Goal: Task Accomplishment & Management: Manage account settings

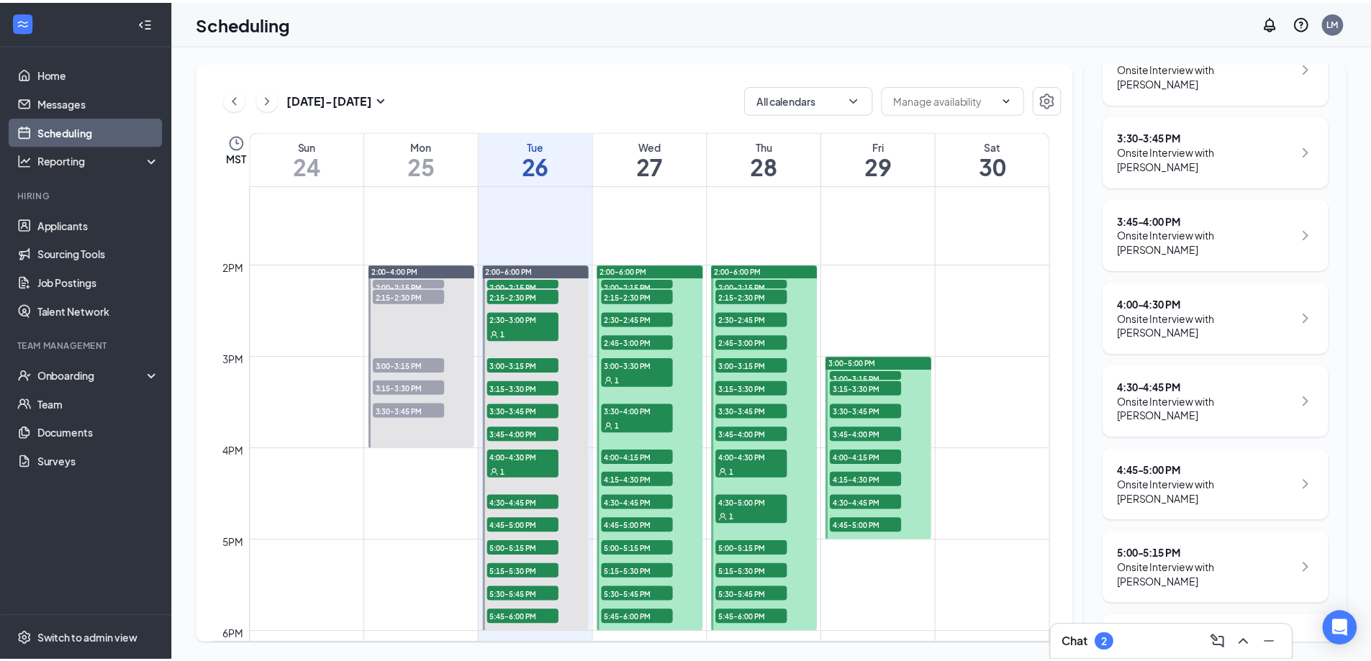
scroll to position [666, 0]
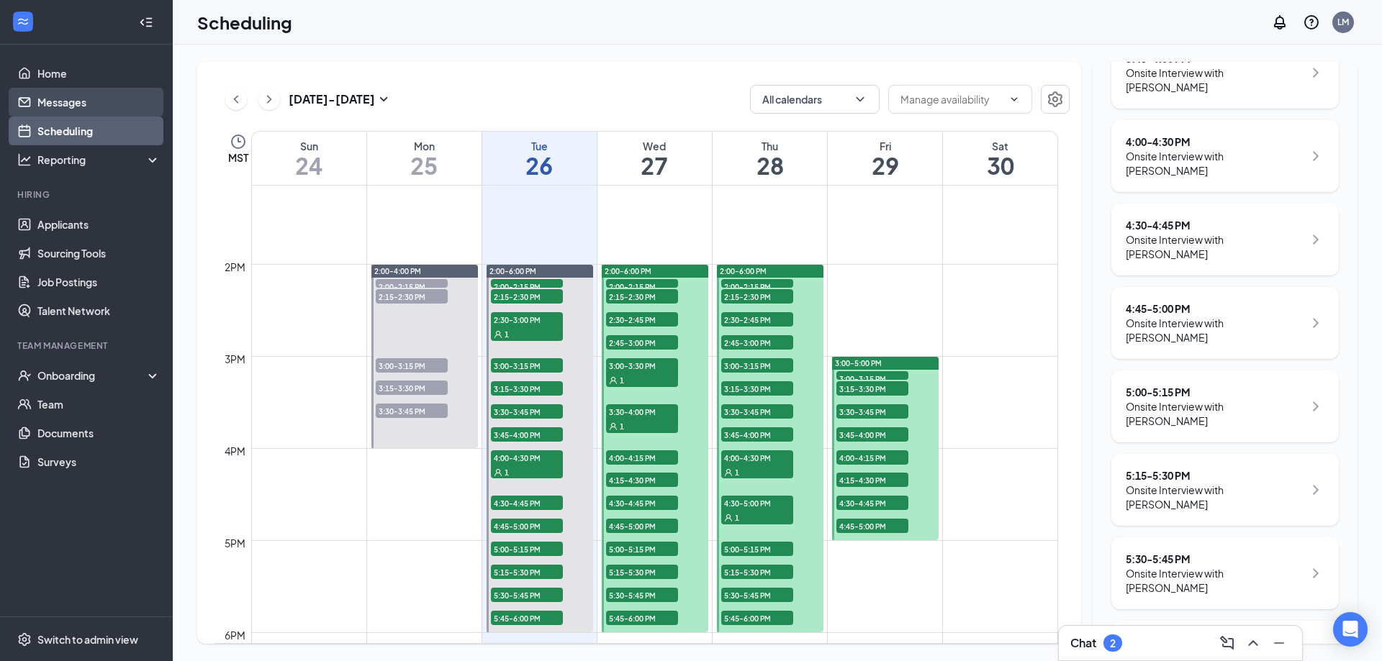
click at [75, 104] on link "Messages" at bounding box center [98, 102] width 123 height 29
click at [82, 225] on link "Applicants" at bounding box center [98, 224] width 123 height 29
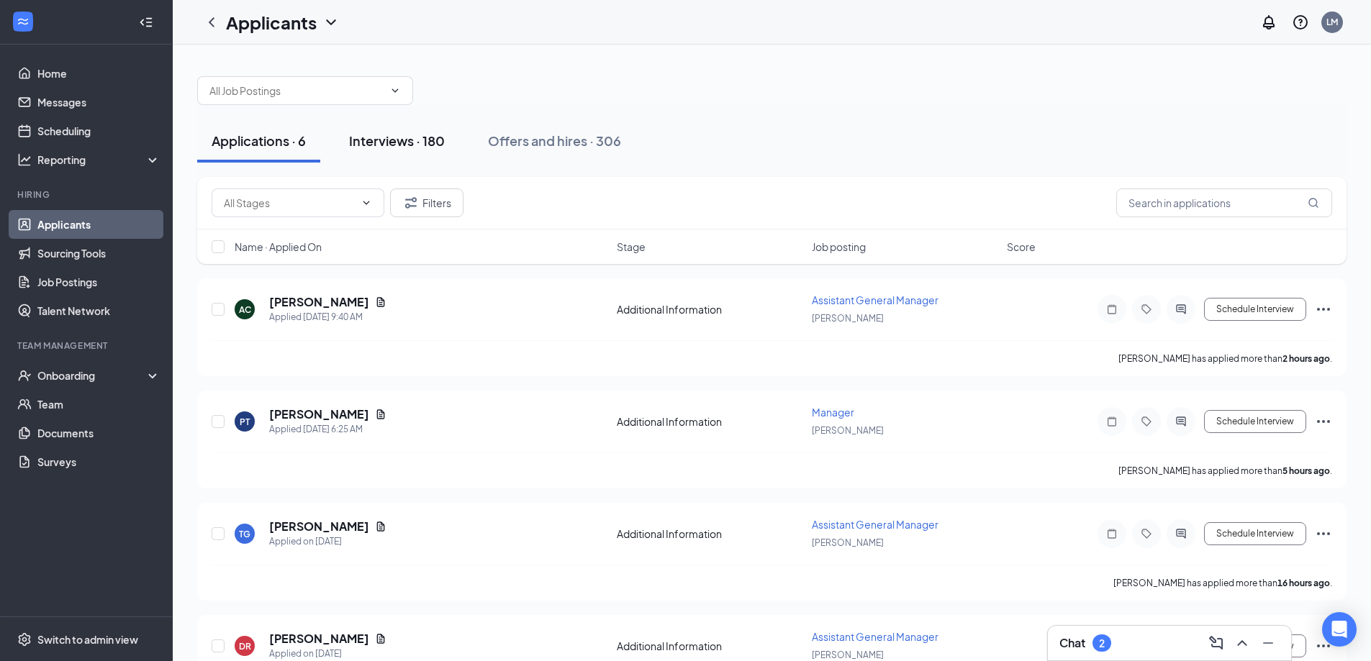
click at [413, 149] on div "Interviews · 180" at bounding box center [397, 141] width 96 height 18
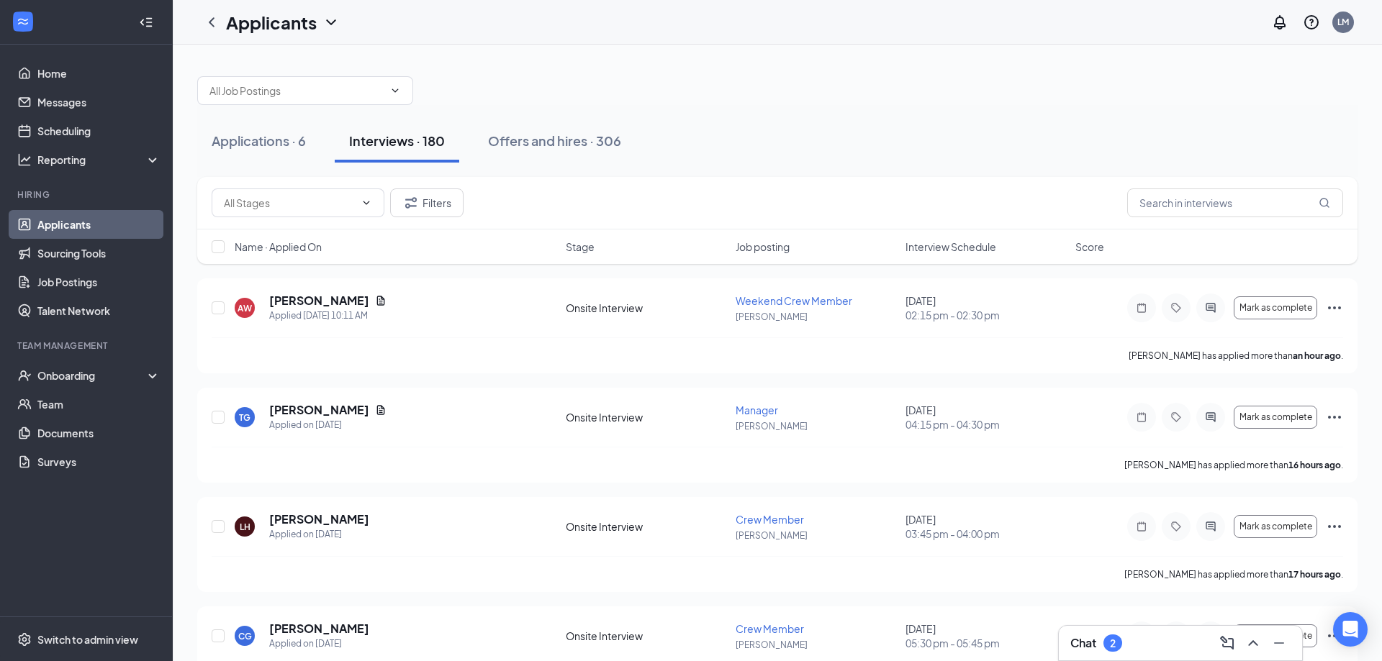
click at [908, 253] on span "Interview Schedule" at bounding box center [950, 247] width 91 height 14
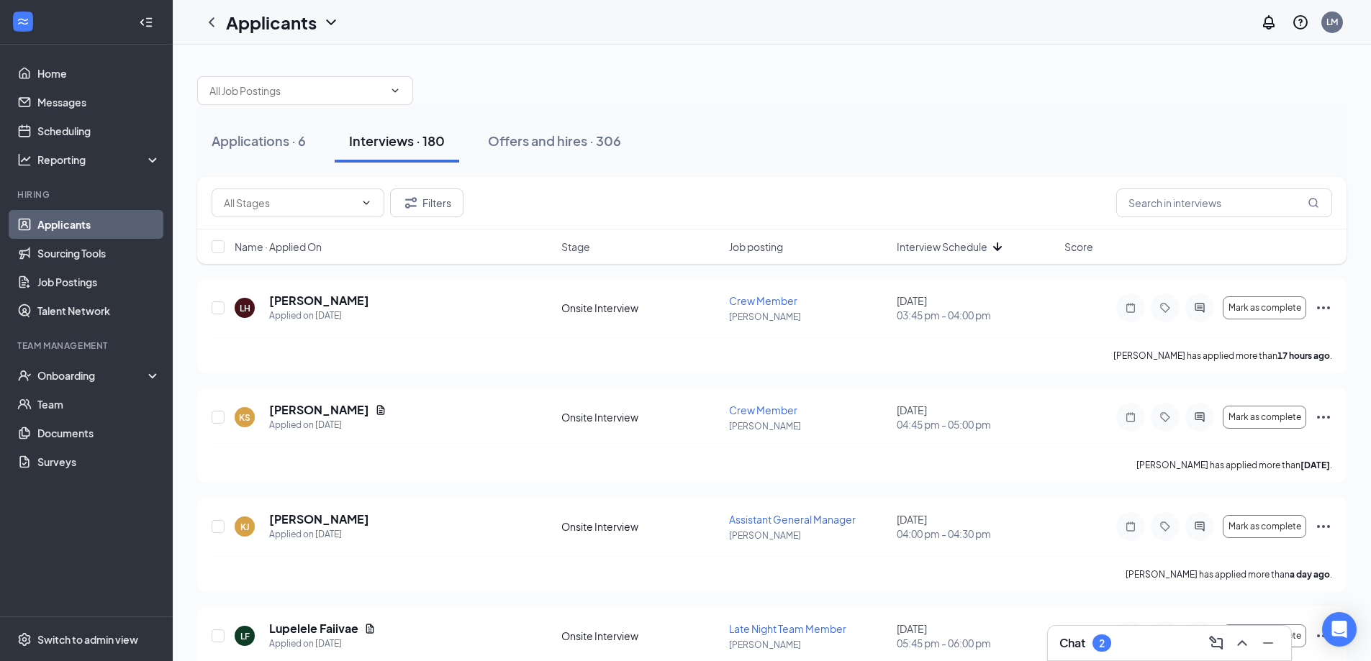
click at [915, 245] on span "Interview Schedule" at bounding box center [942, 247] width 91 height 14
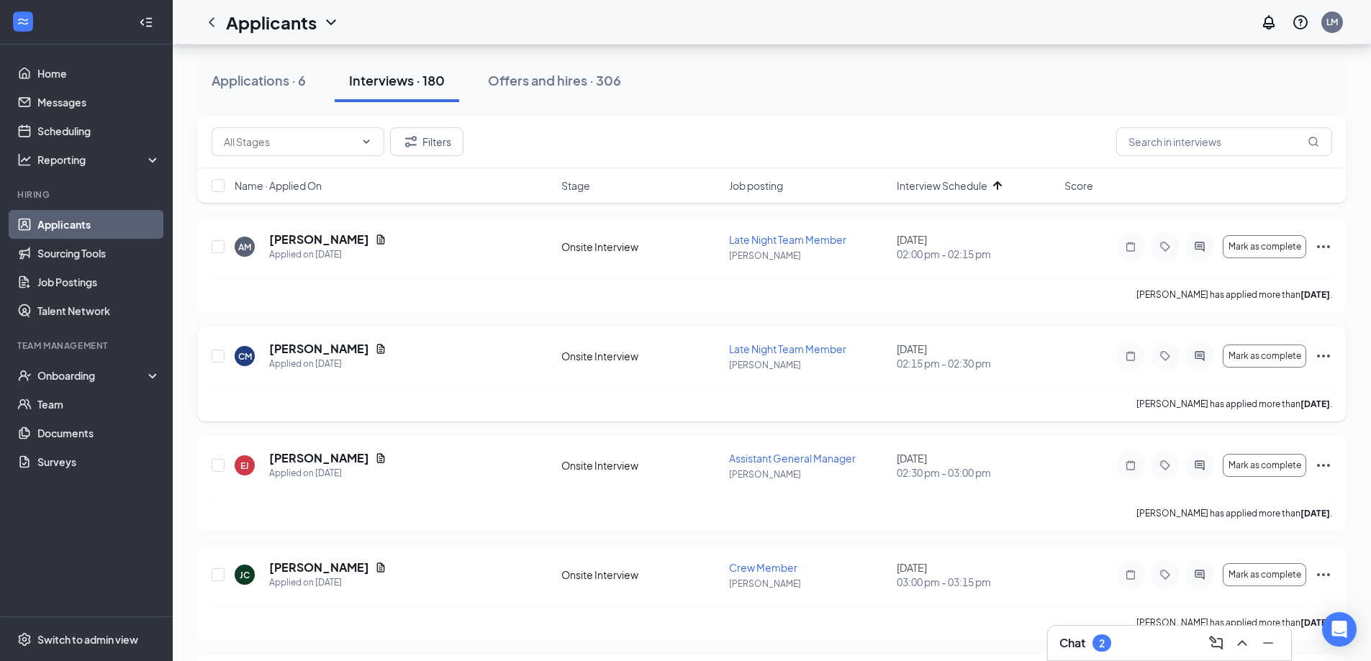
scroll to position [1290, 0]
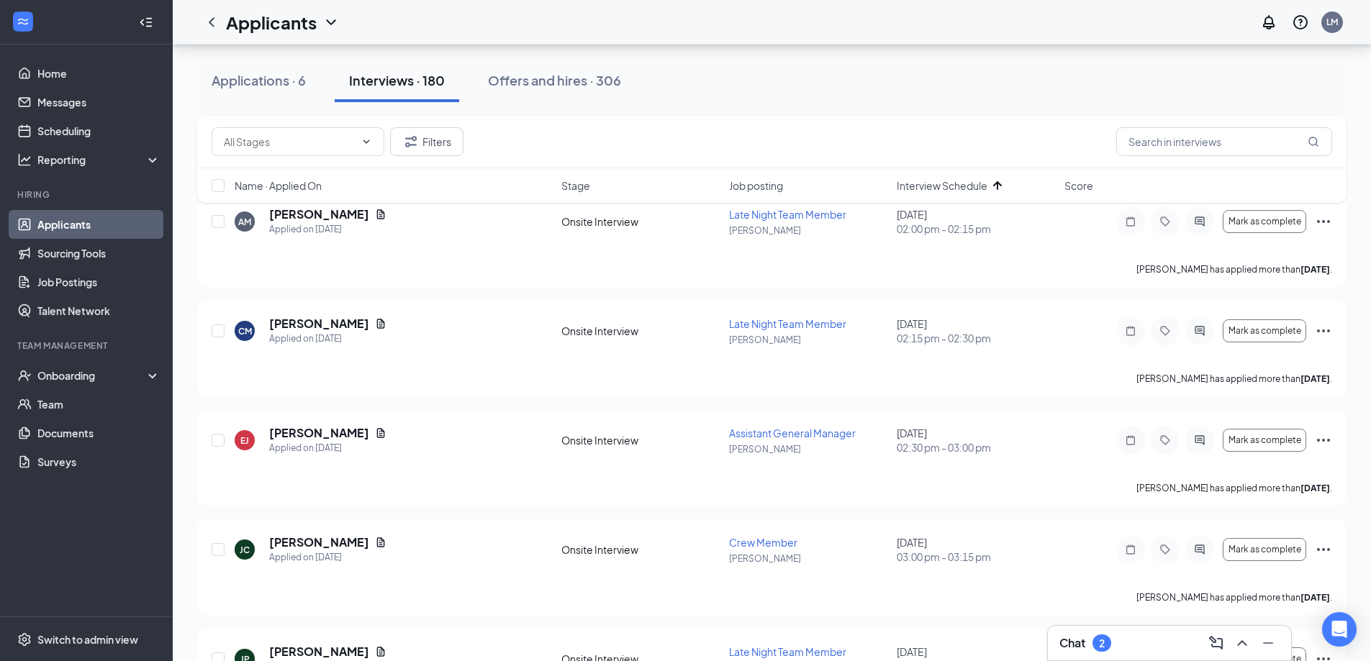
click at [343, 214] on div "Filters Name · Applied On Stage Job posting Interview Schedule Score" at bounding box center [771, 166] width 1149 height 101
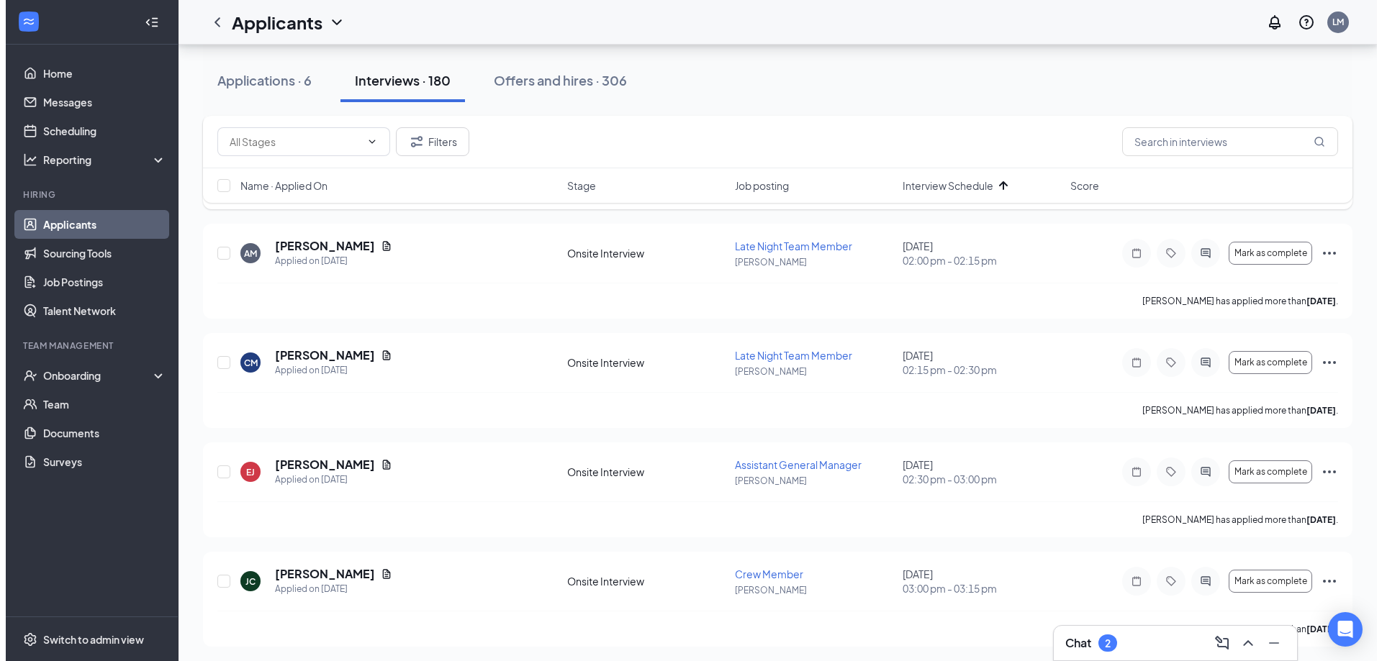
scroll to position [1218, 0]
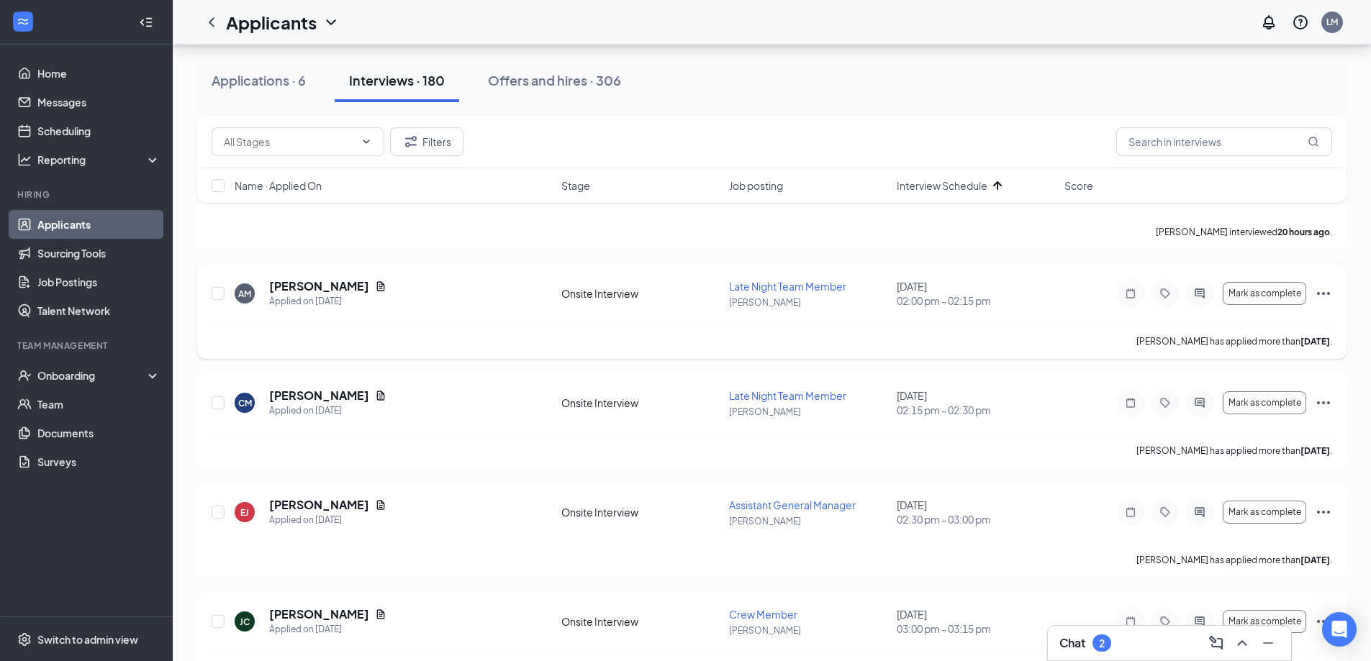
click at [325, 280] on h5 "[PERSON_NAME]" at bounding box center [319, 286] width 100 height 16
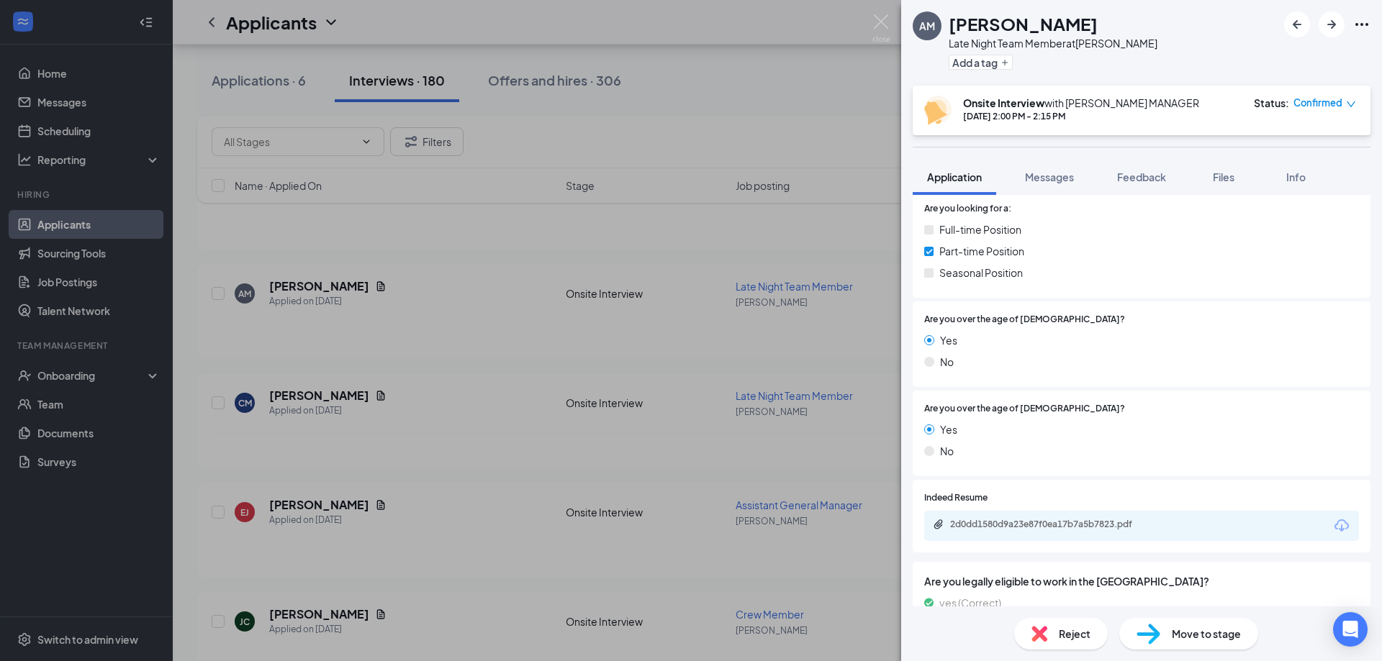
scroll to position [263, 0]
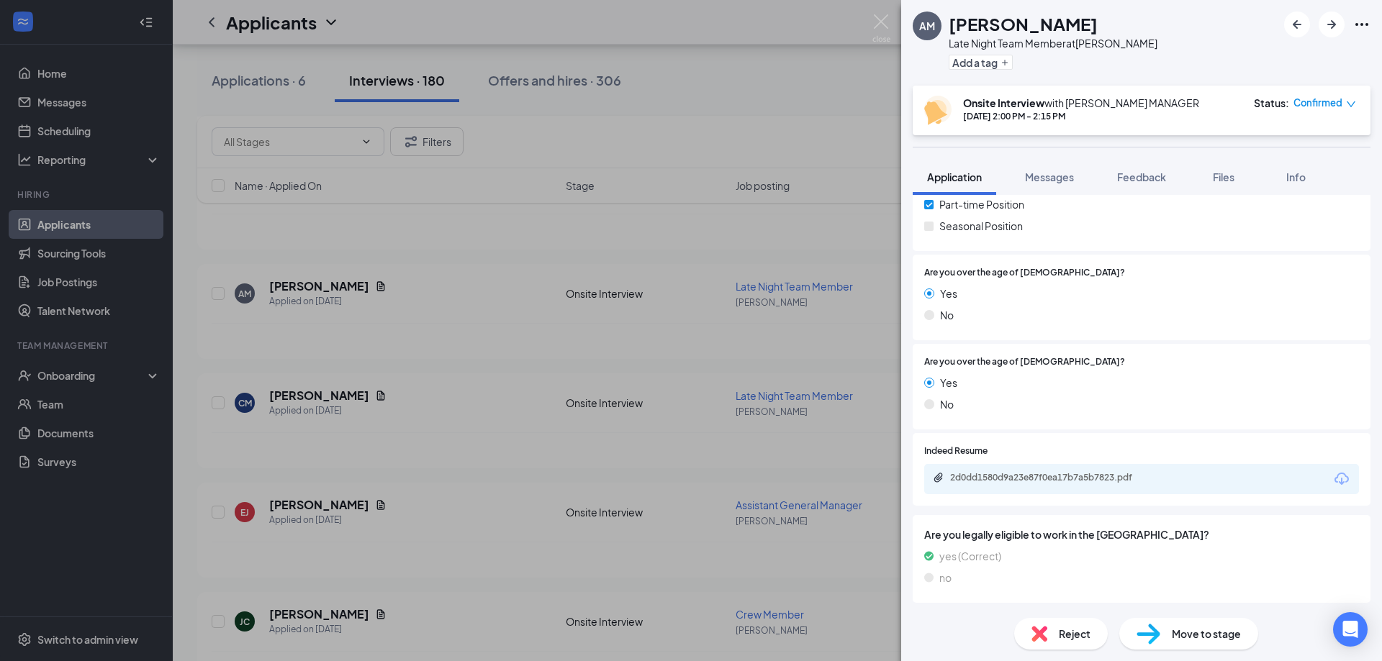
click at [1090, 473] on div "2d0dd1580d9a23e87f0ea17b7a5b7823.pdf" at bounding box center [1050, 478] width 201 height 12
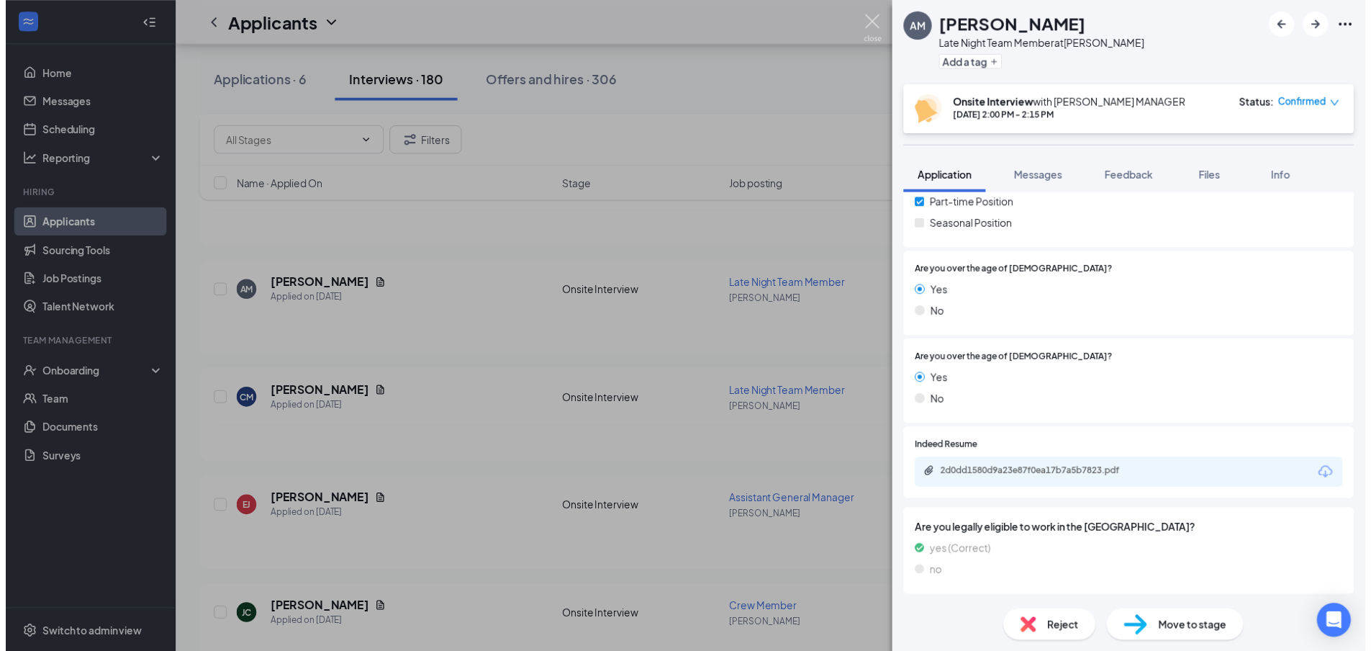
scroll to position [257, 0]
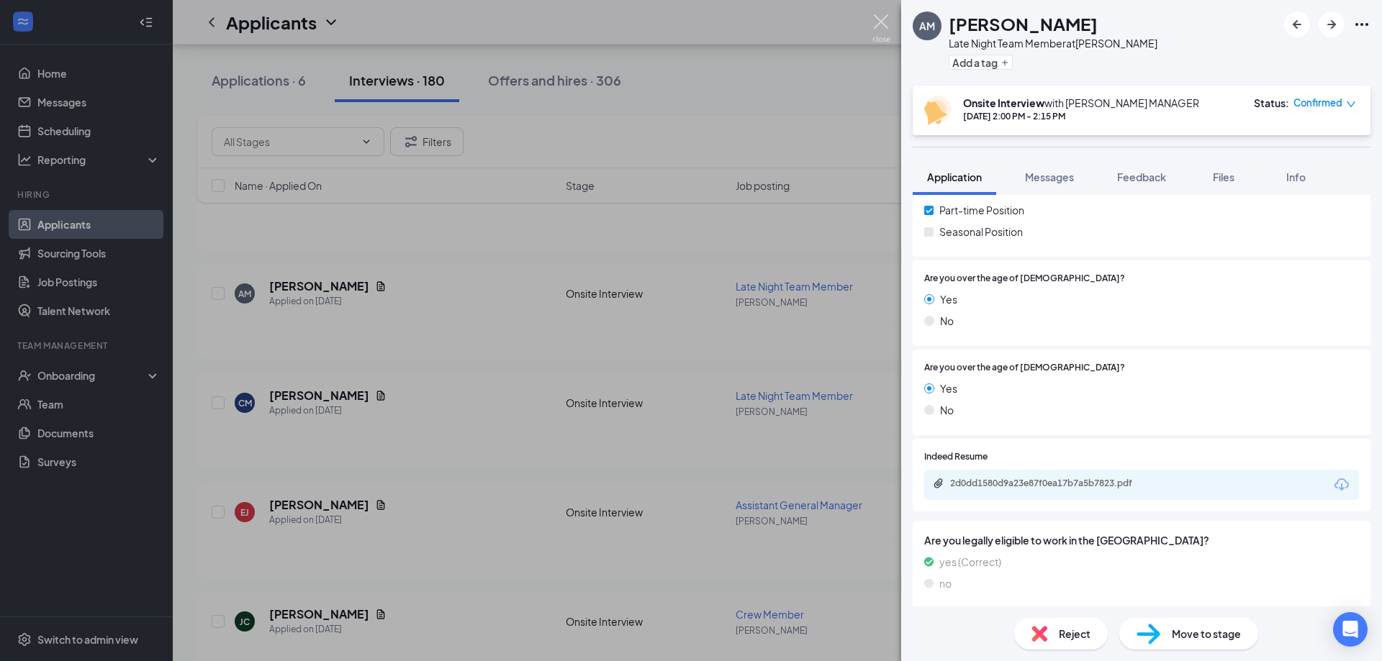
click at [877, 24] on img at bounding box center [881, 28] width 18 height 28
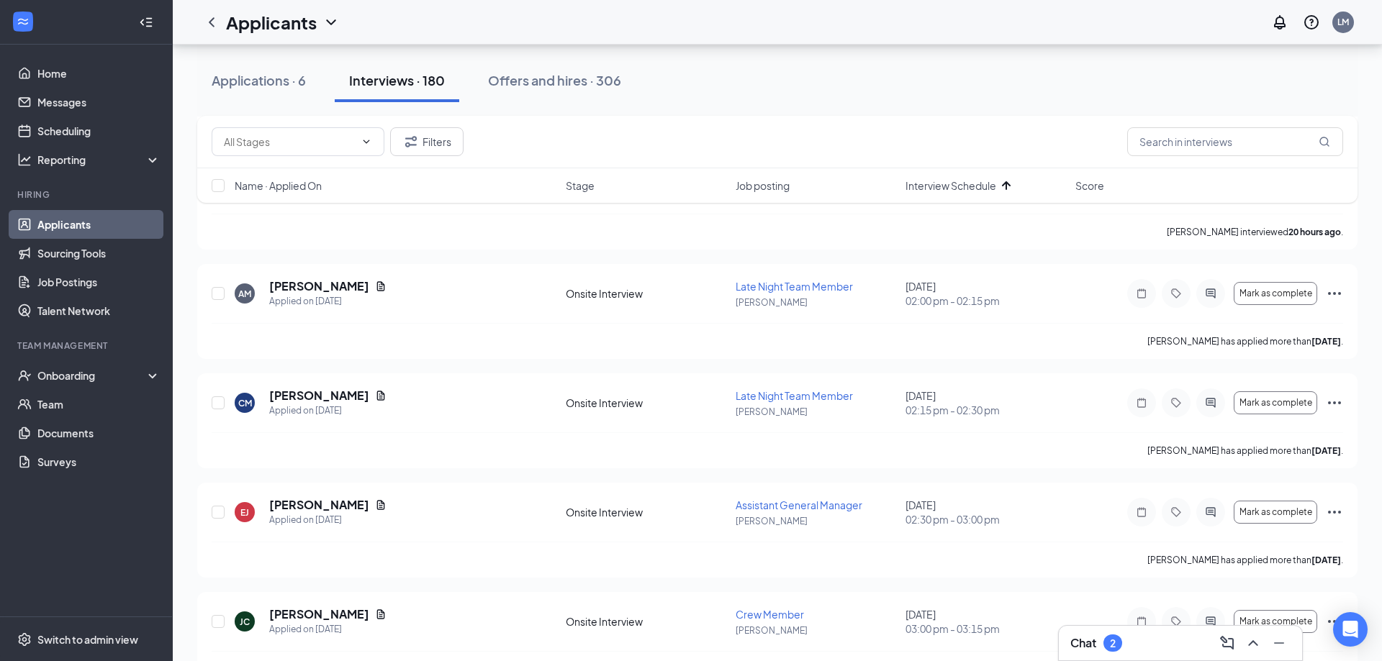
click at [874, 24] on div "Applicants LM" at bounding box center [777, 22] width 1209 height 45
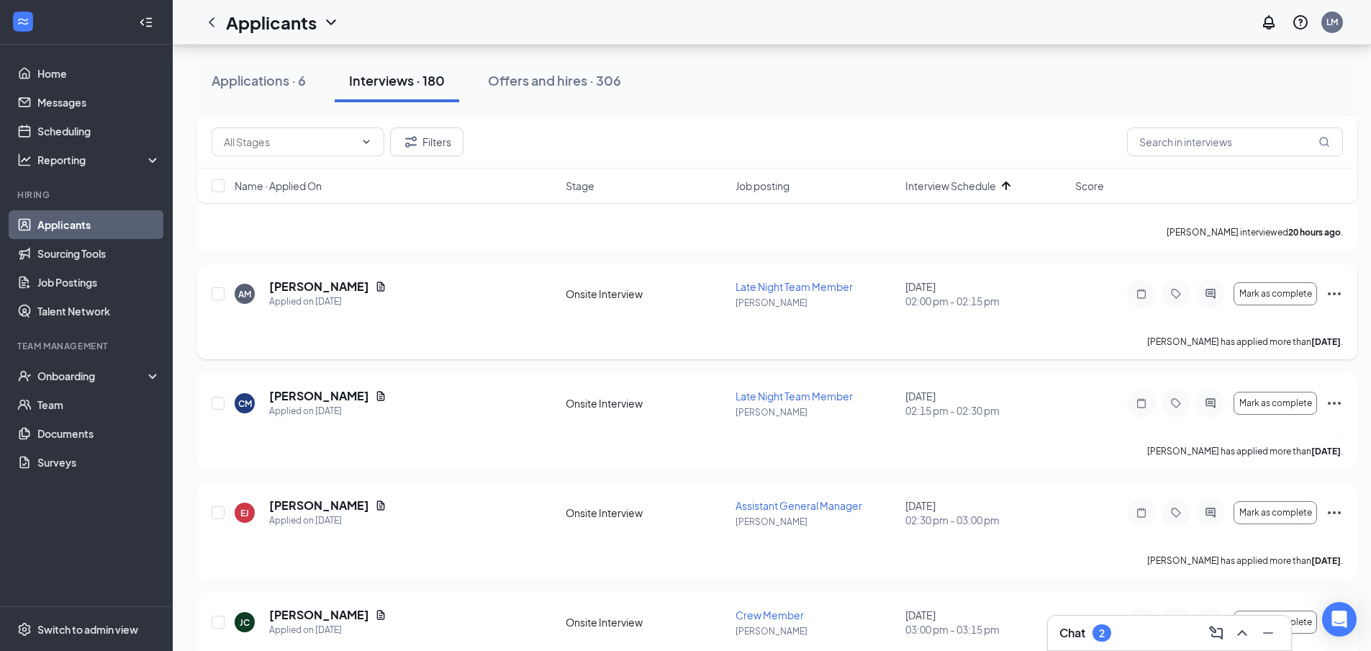
click at [343, 388] on h5 "[PERSON_NAME]" at bounding box center [319, 396] width 100 height 16
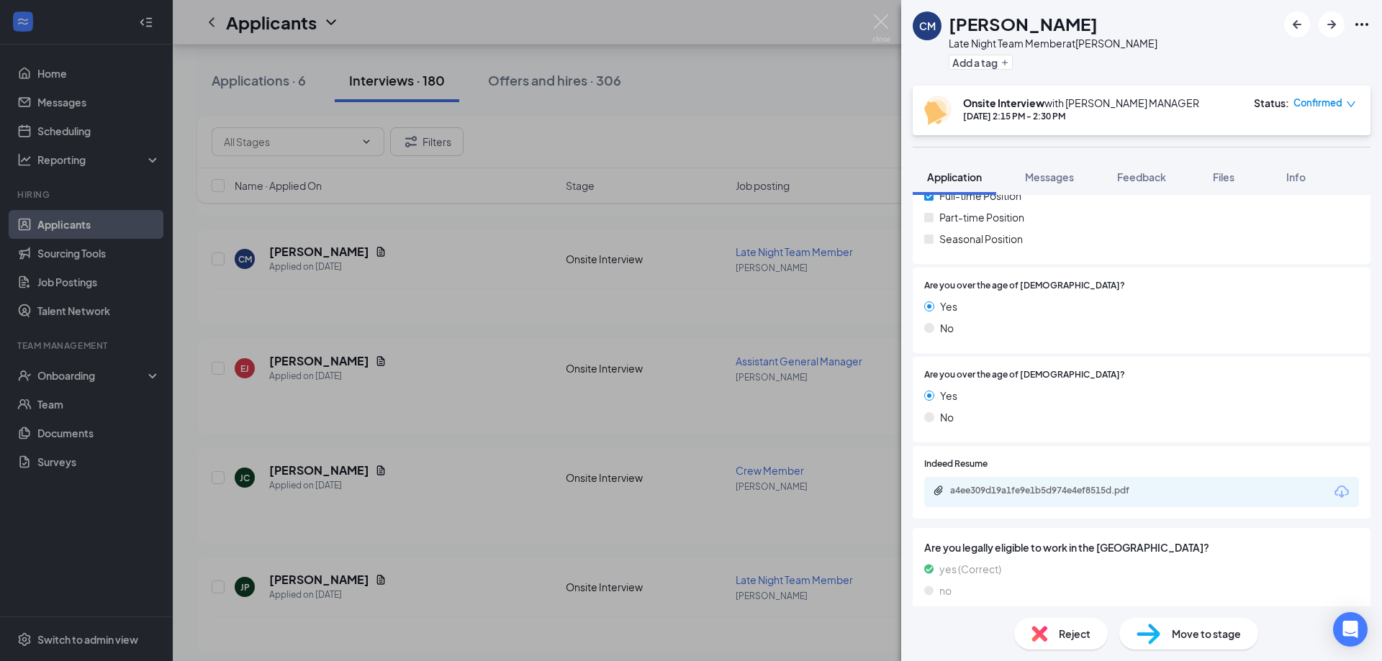
scroll to position [263, 0]
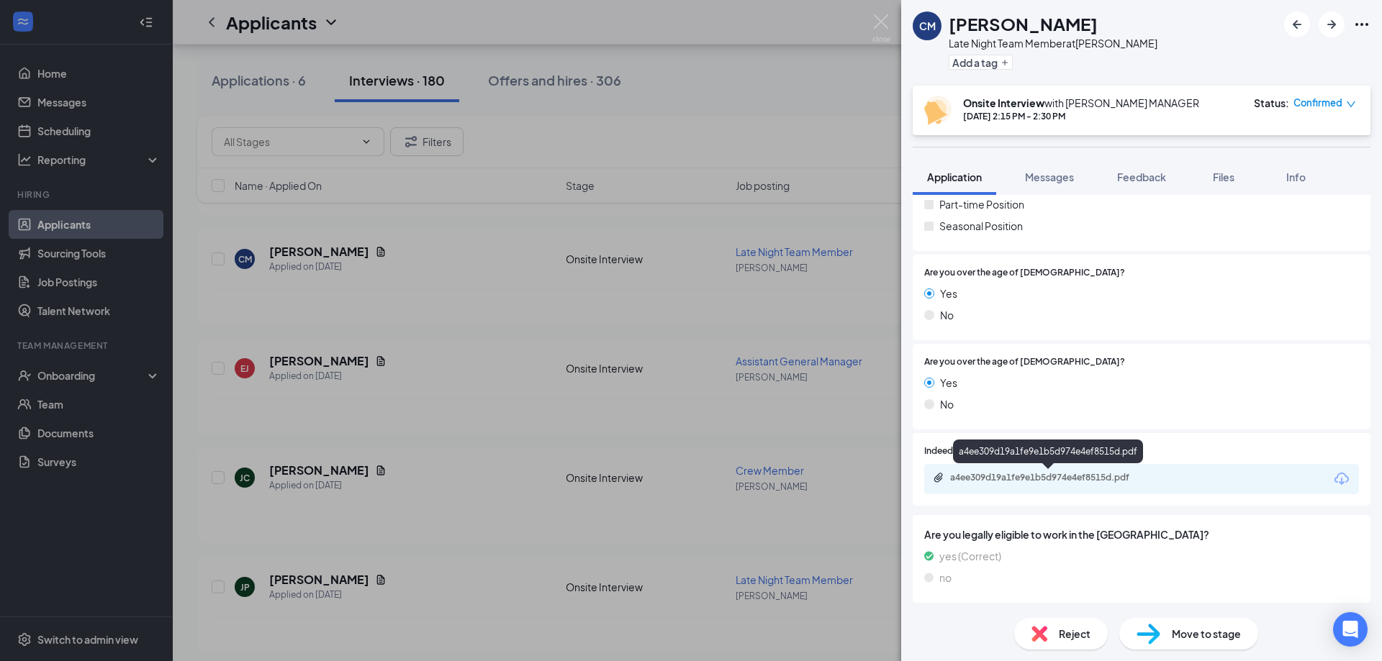
click at [1074, 477] on div "a4ee309d19a1fe9e1b5d974e4ef8515d.pdf" at bounding box center [1050, 478] width 201 height 12
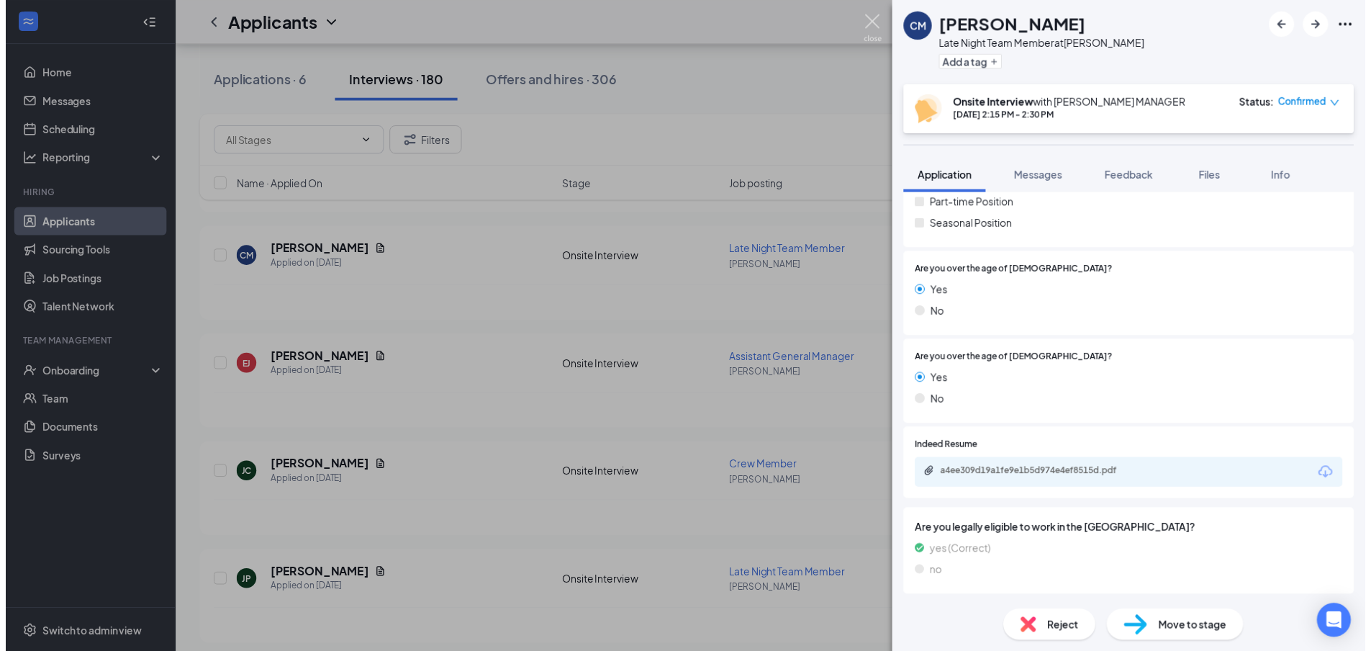
scroll to position [0, 0]
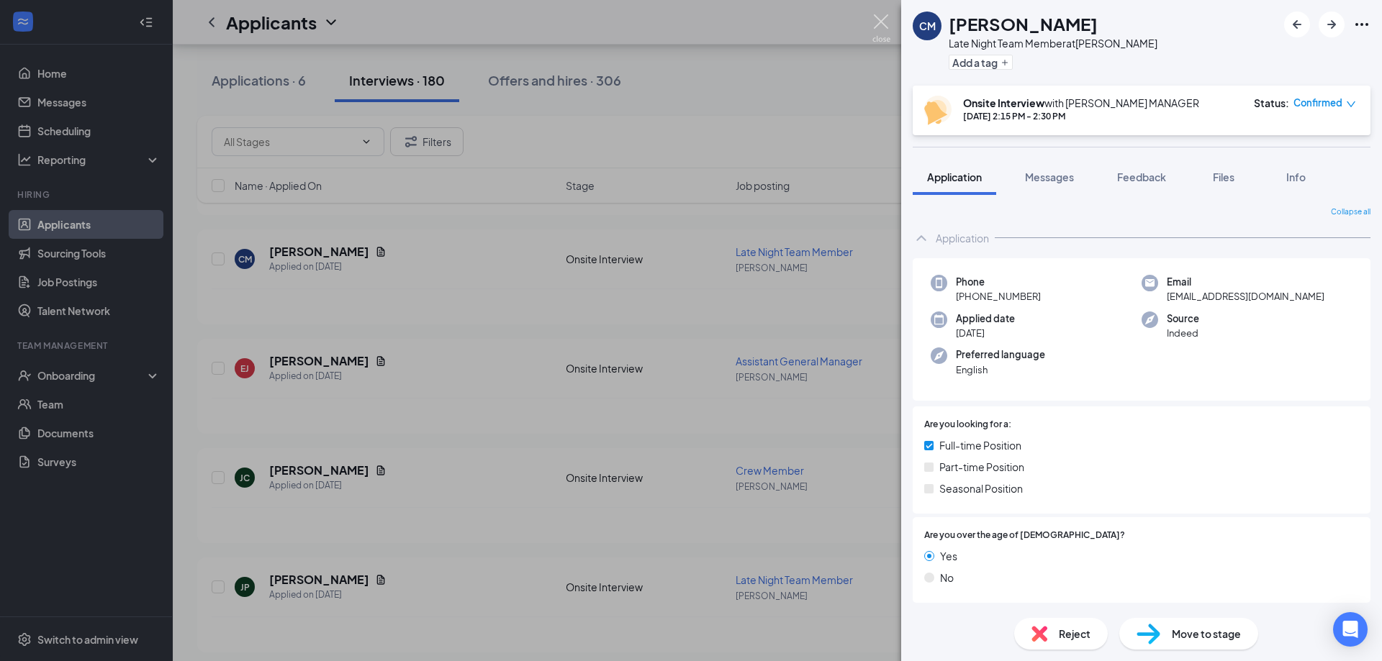
click at [880, 22] on img at bounding box center [881, 28] width 18 height 28
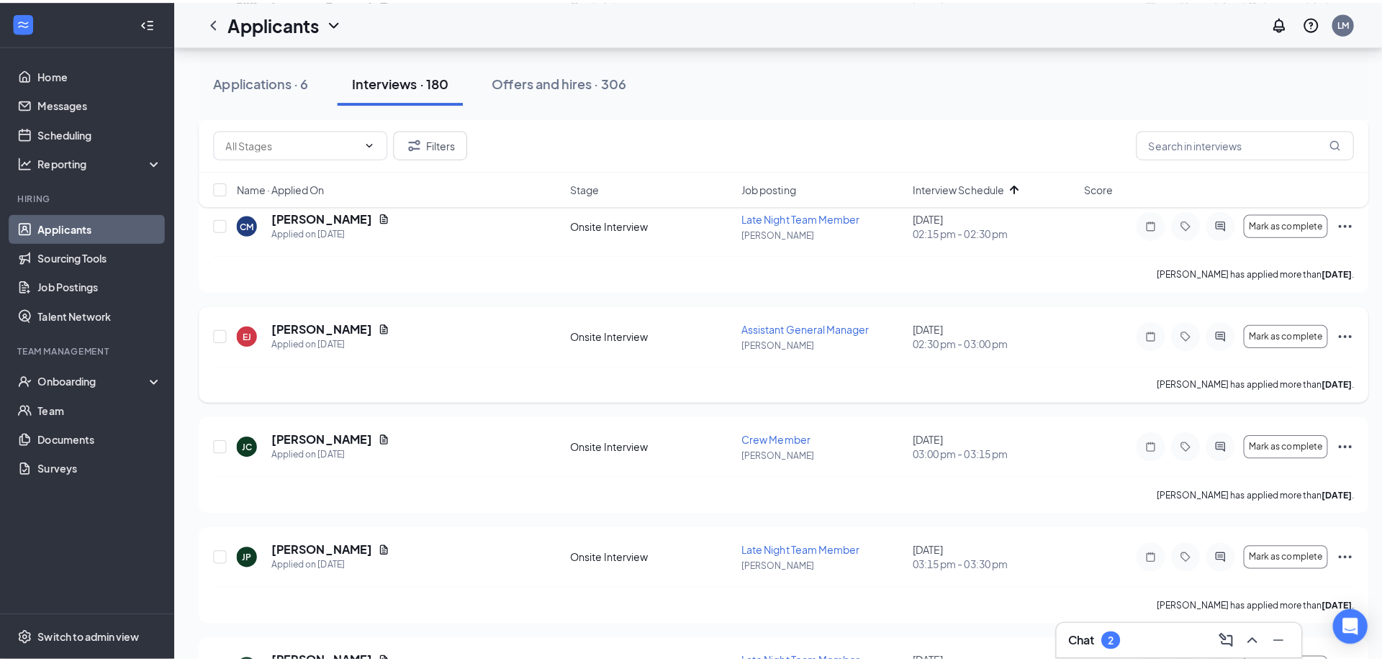
scroll to position [1433, 0]
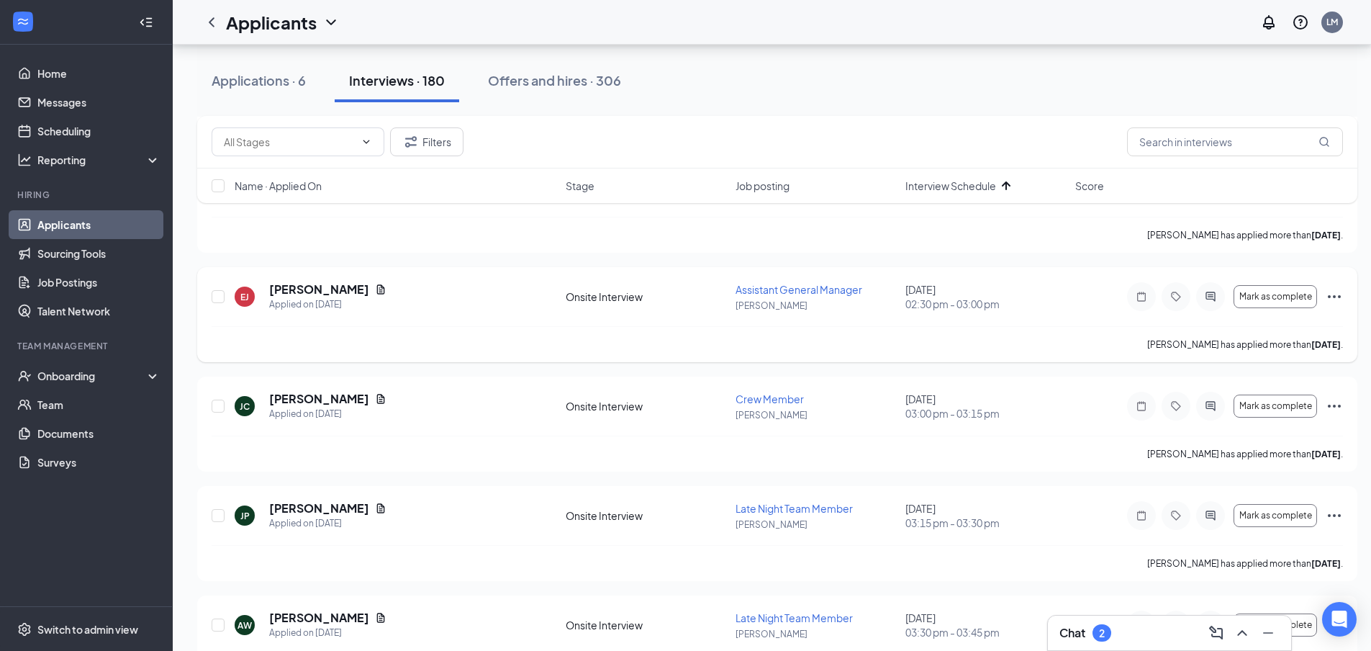
click at [303, 290] on h5 "[PERSON_NAME]" at bounding box center [319, 289] width 100 height 16
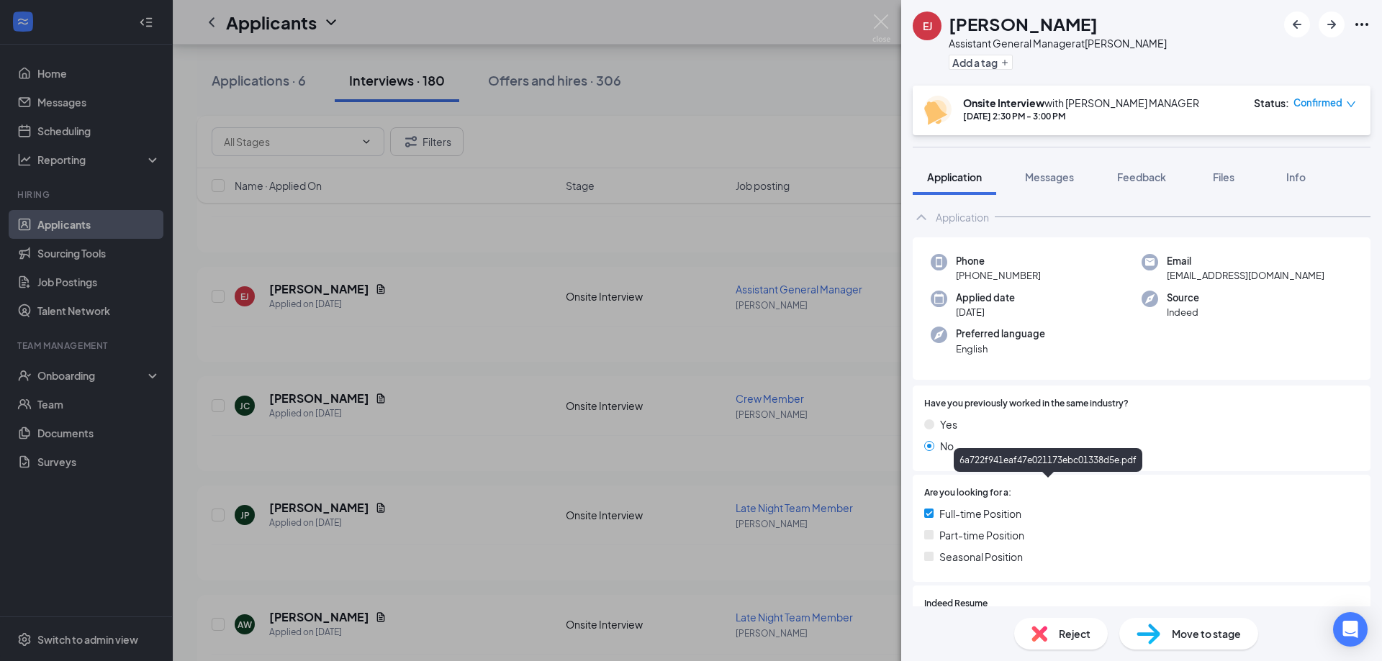
scroll to position [237, 0]
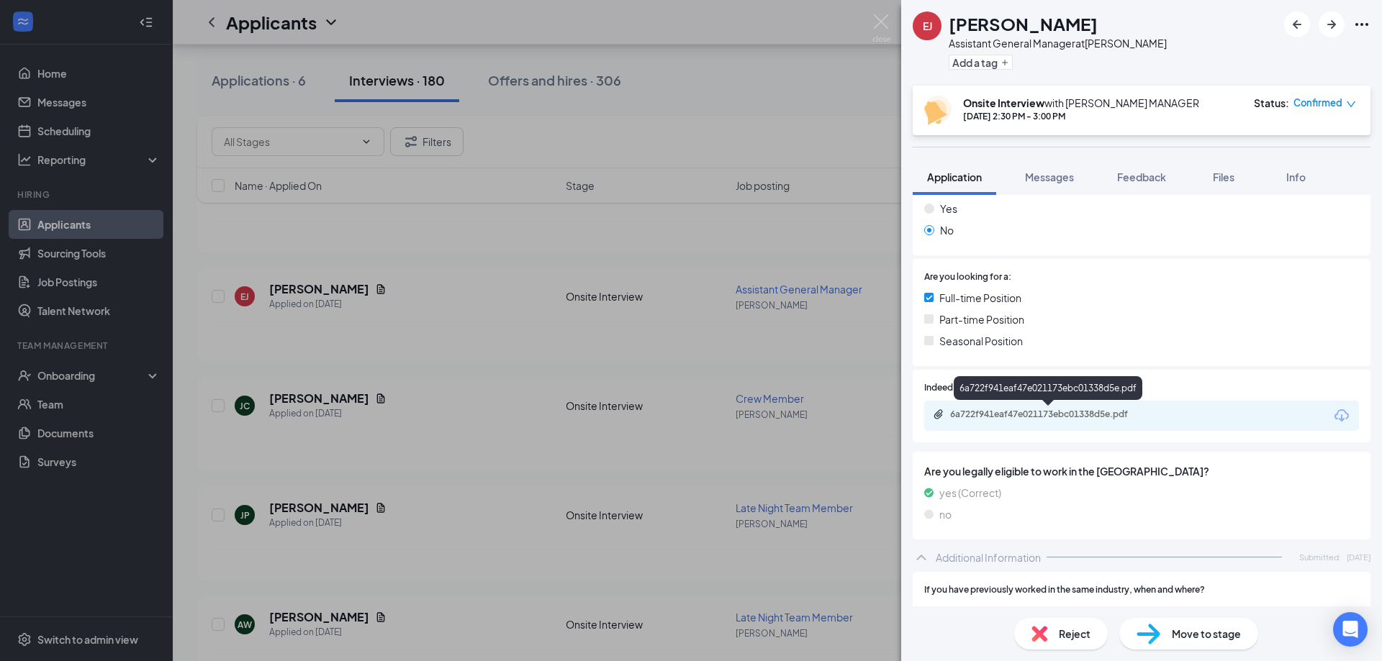
click at [1131, 407] on div "6a722f941eaf47e021173ebc01338d5e.pdf" at bounding box center [1141, 416] width 435 height 30
click at [1109, 412] on div "6a722f941eaf47e021173ebc01338d5e.pdf" at bounding box center [1050, 415] width 201 height 12
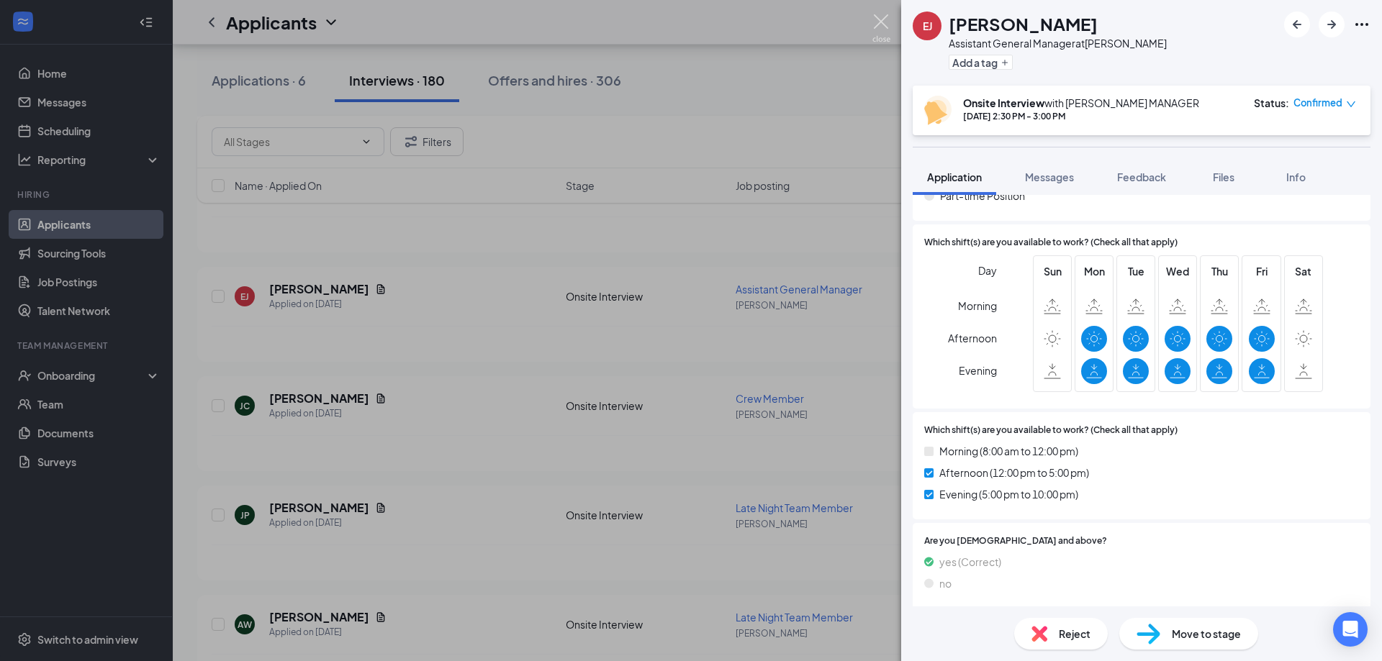
click at [889, 24] on img at bounding box center [881, 28] width 18 height 28
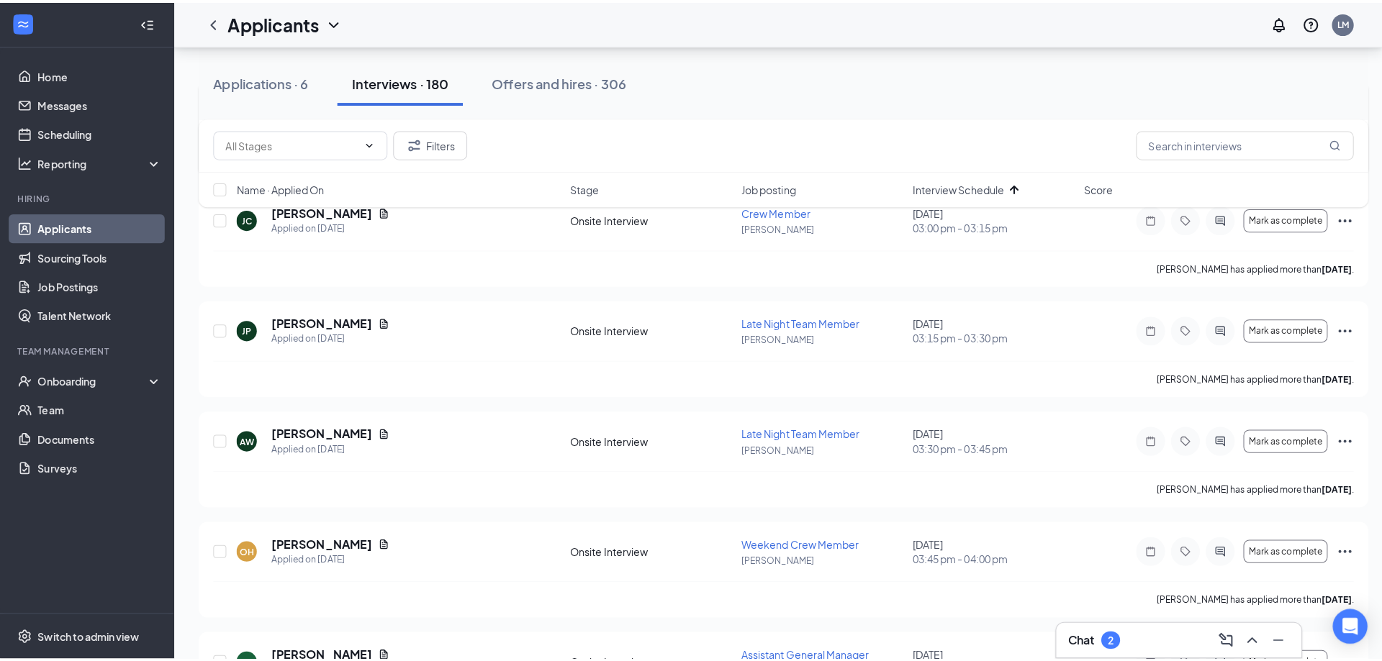
scroll to position [1505, 0]
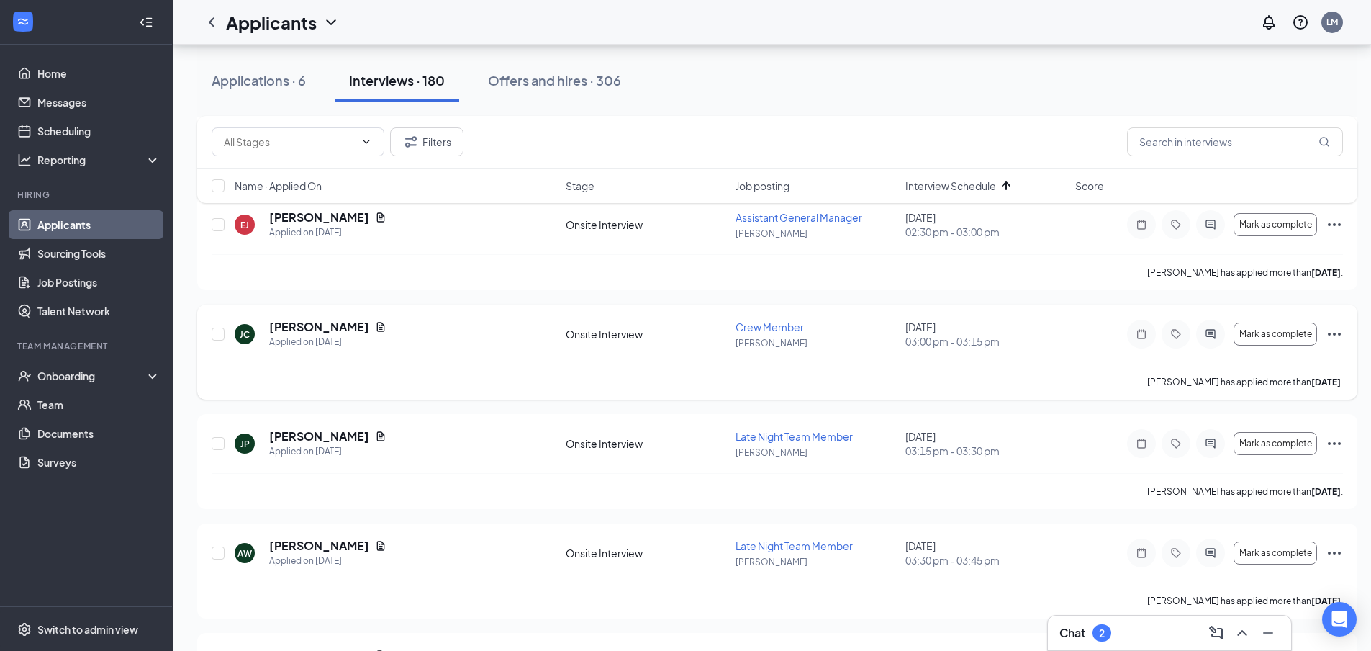
click at [319, 323] on h5 "[PERSON_NAME]" at bounding box center [319, 327] width 100 height 16
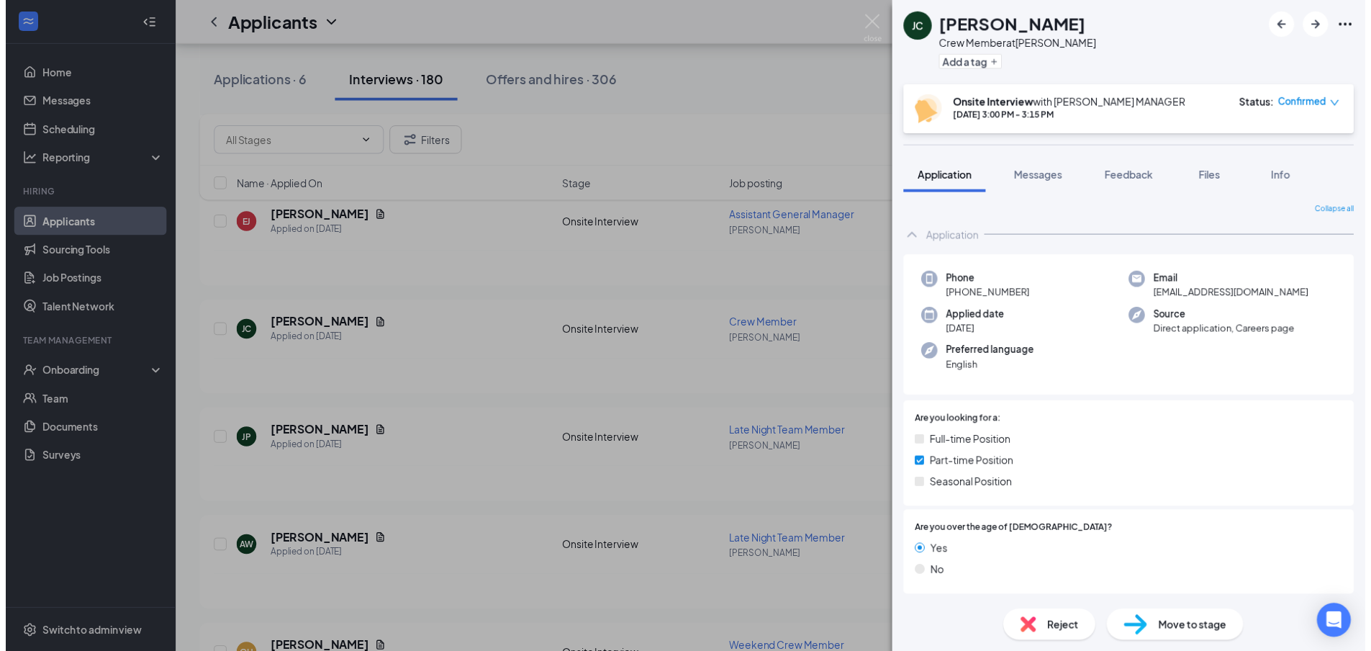
scroll to position [147, 0]
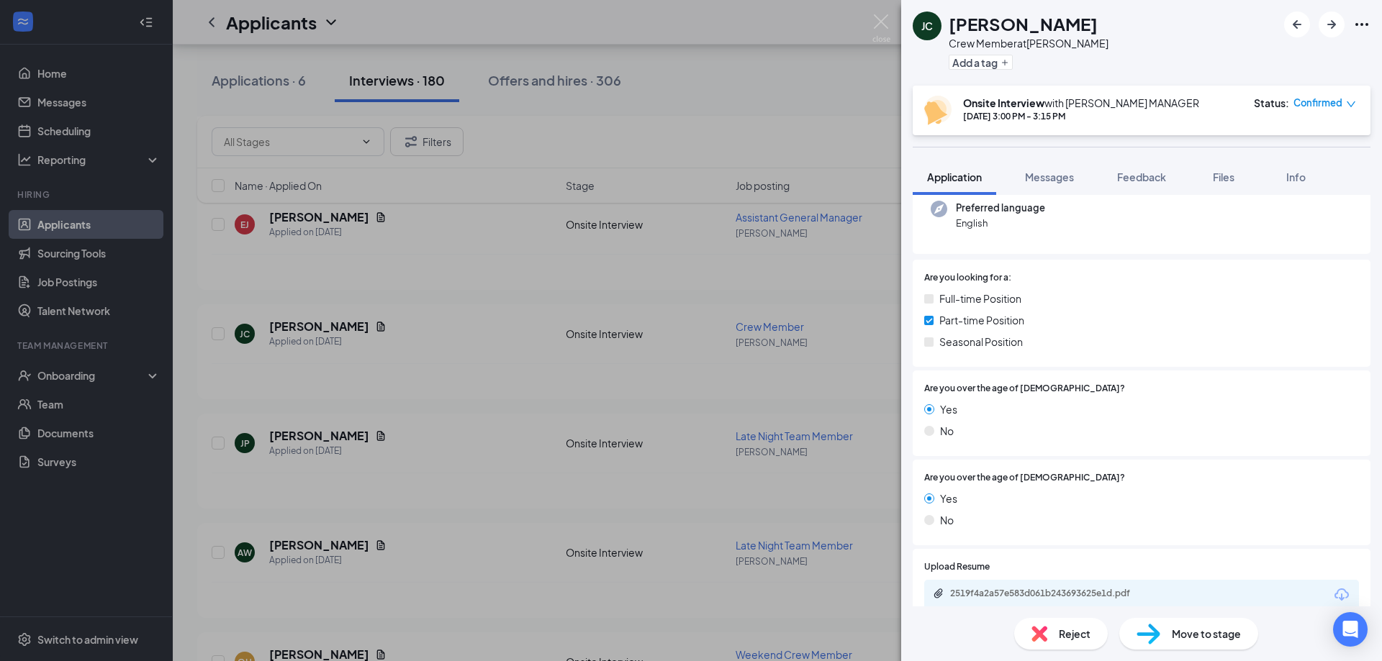
click at [1066, 592] on div "2519f4a2a57e583d061b243693625e1d.pdf" at bounding box center [1050, 594] width 201 height 12
click at [887, 25] on img at bounding box center [881, 28] width 18 height 28
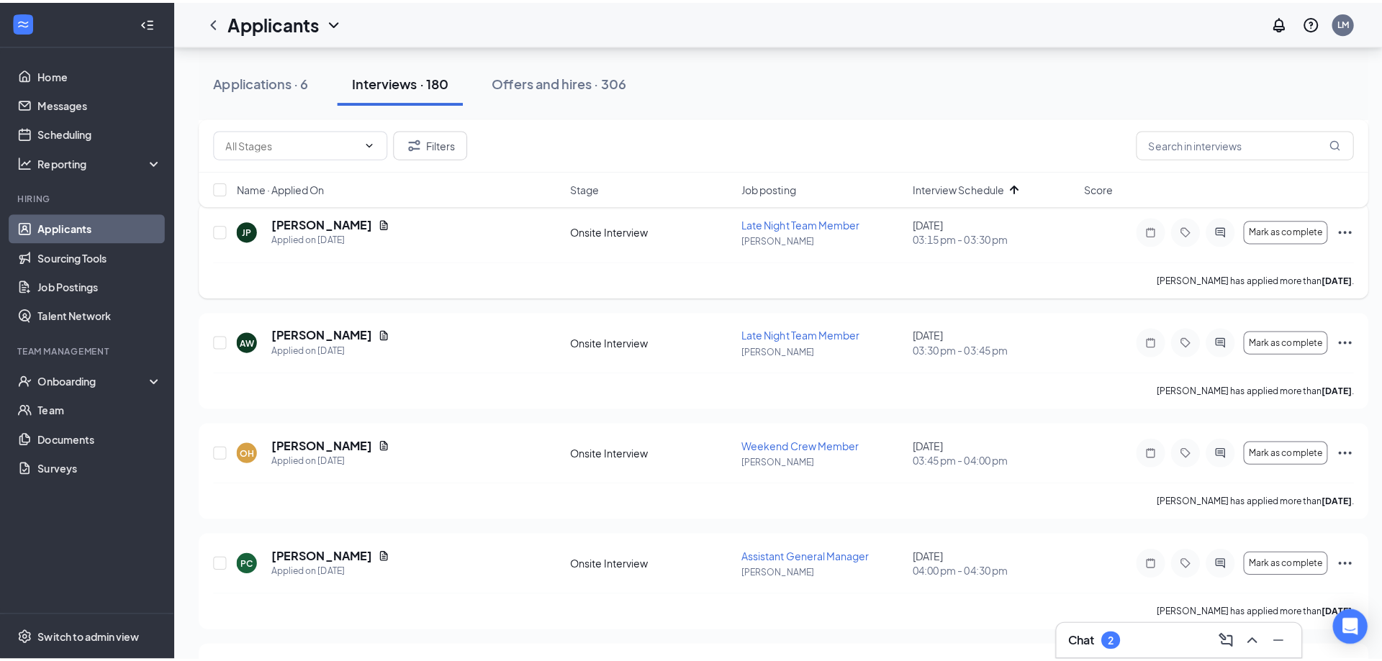
scroll to position [1721, 0]
click at [342, 224] on h5 "[PERSON_NAME]" at bounding box center [319, 220] width 100 height 16
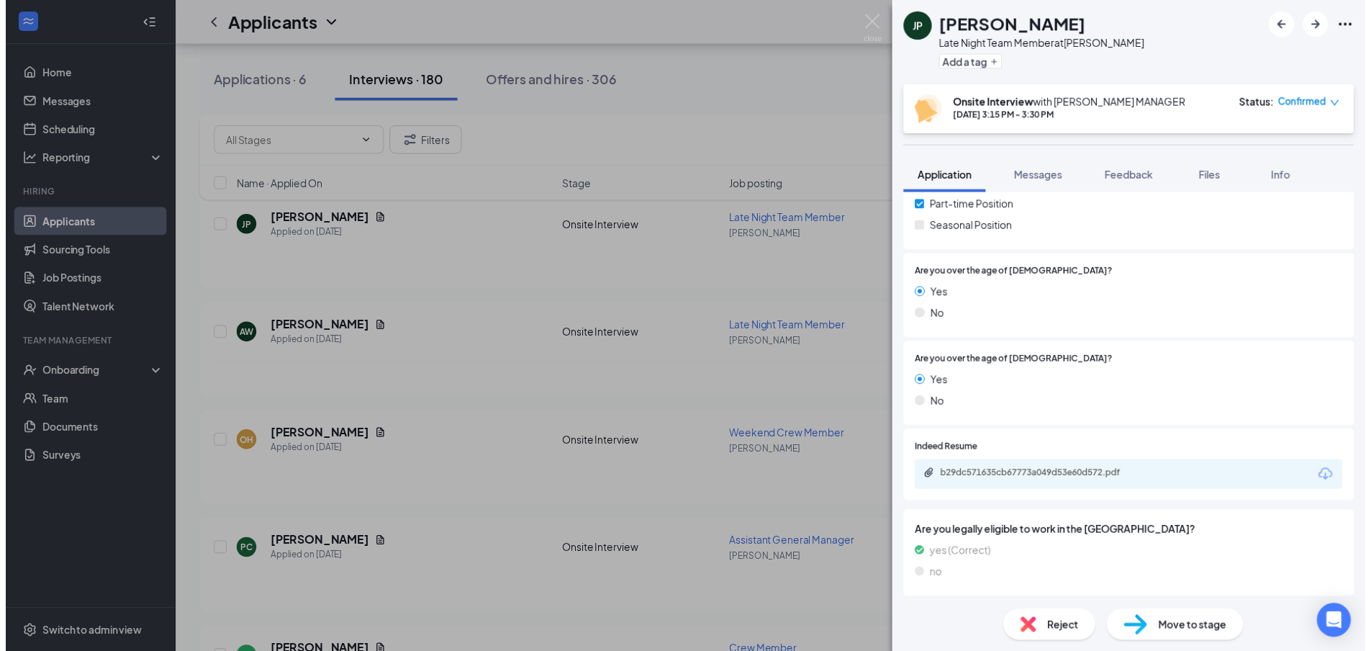
scroll to position [263, 0]
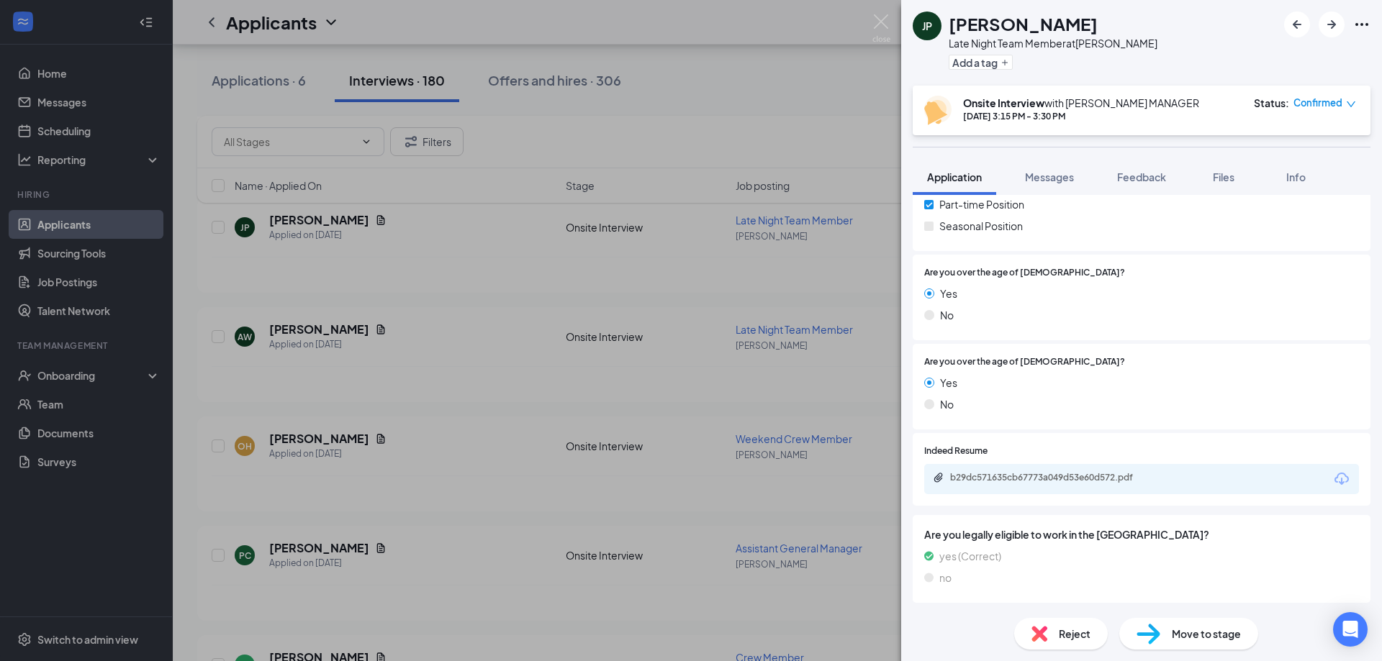
click at [1079, 471] on div "b29dc571635cb67773a049d53e60d572.pdf" at bounding box center [1141, 479] width 435 height 30
click at [1076, 477] on div "b29dc571635cb67773a049d53e60d572.pdf" at bounding box center [1050, 478] width 201 height 12
click at [887, 21] on img at bounding box center [881, 28] width 18 height 28
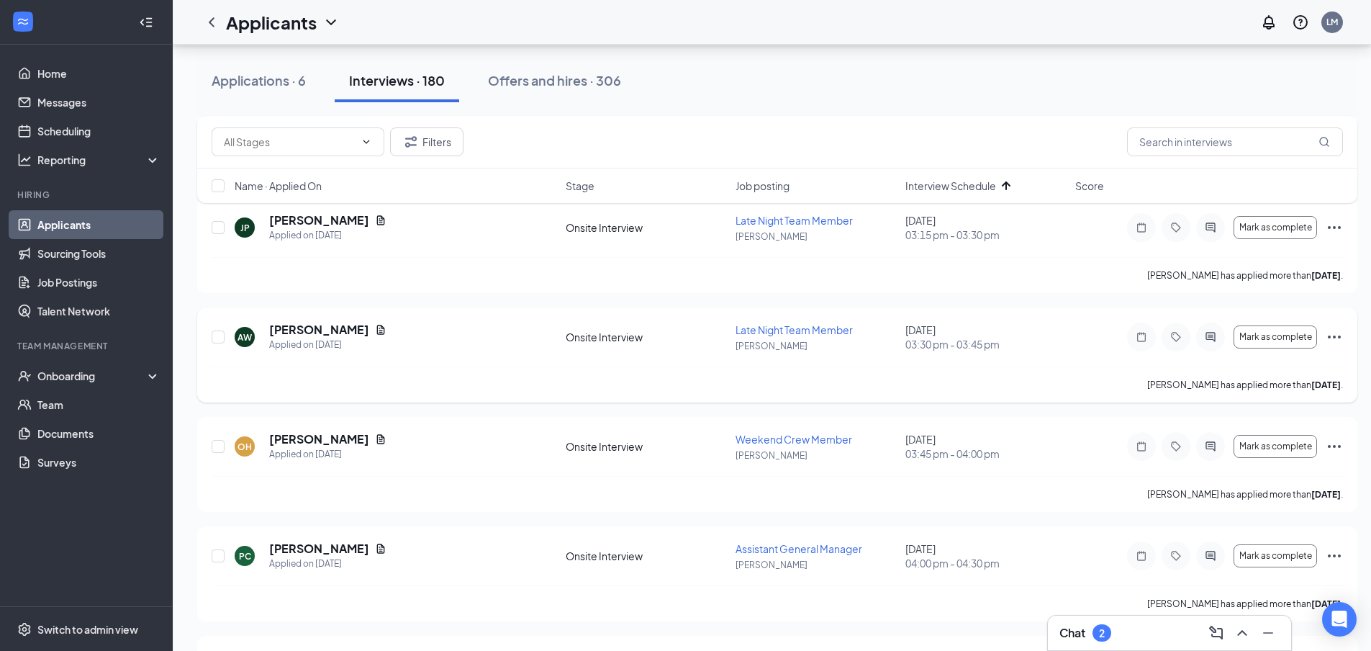
click at [327, 322] on h5 "[PERSON_NAME]" at bounding box center [319, 330] width 100 height 16
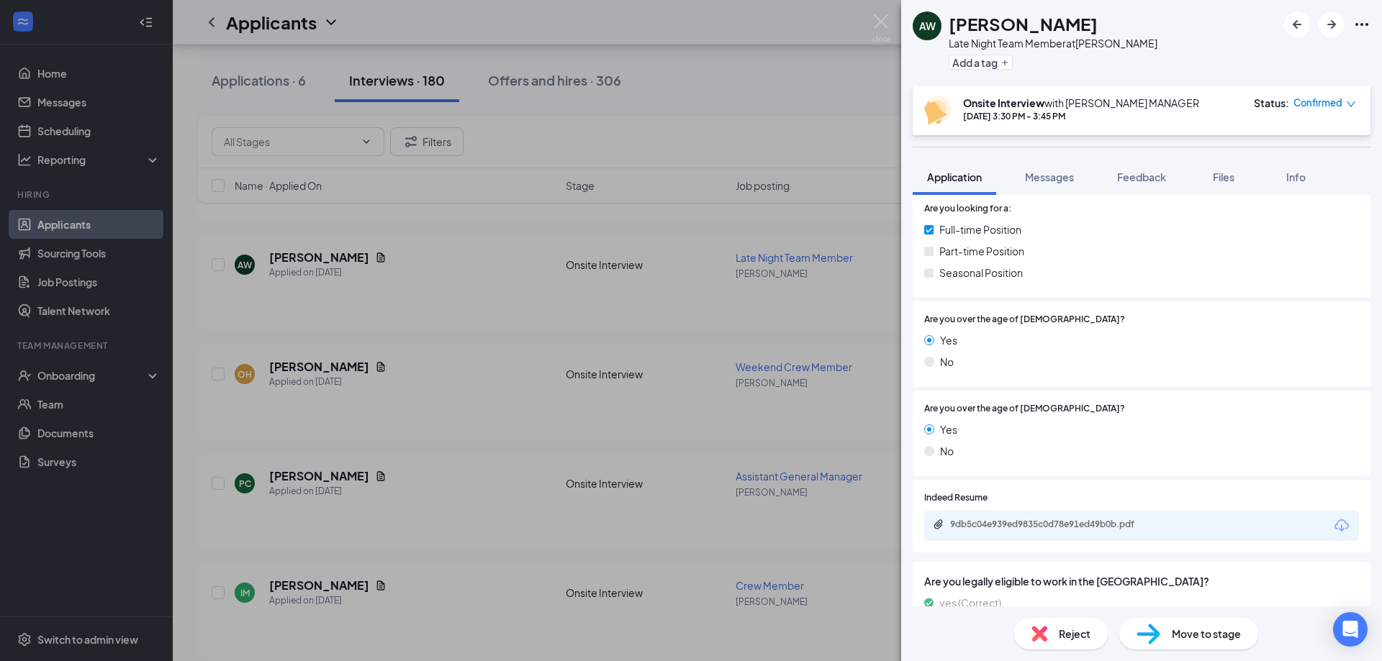
scroll to position [263, 0]
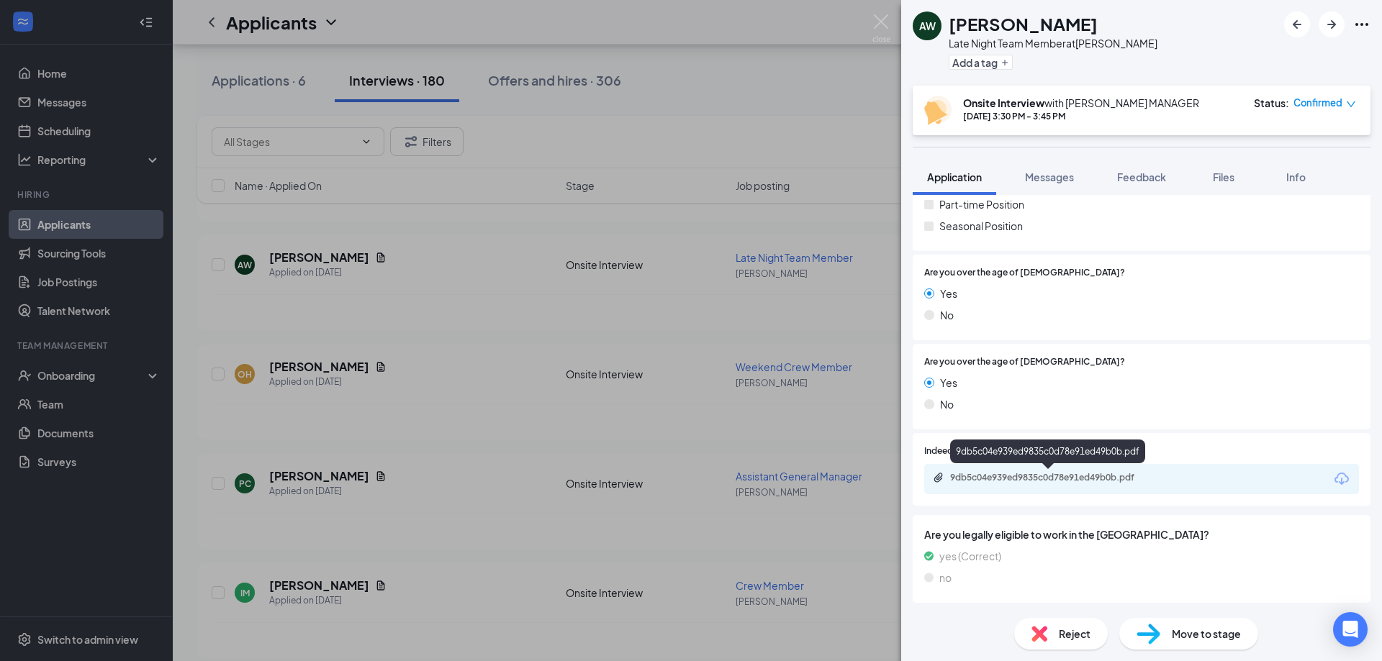
click at [1086, 480] on div "9db5c04e939ed9835c0d78e91ed49b0b.pdf" at bounding box center [1050, 478] width 201 height 12
click at [880, 24] on img at bounding box center [881, 28] width 18 height 28
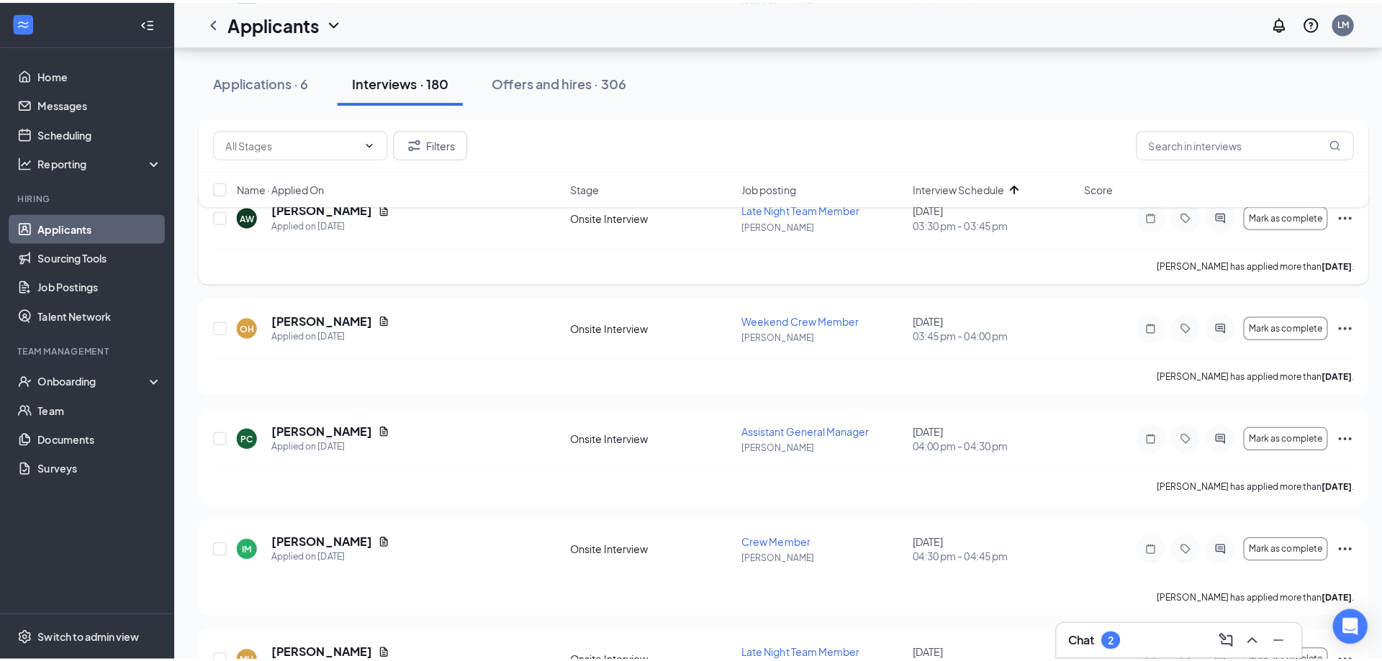
scroll to position [1865, 0]
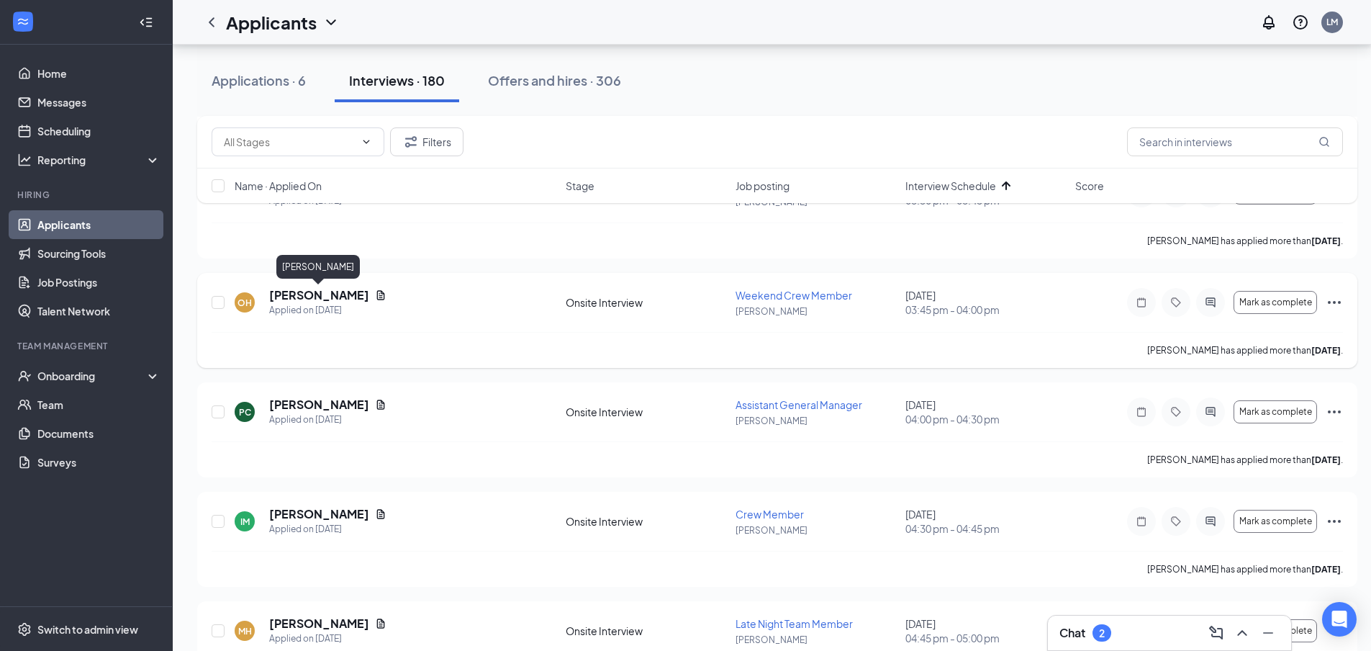
drag, startPoint x: 338, startPoint y: 294, endPoint x: 448, endPoint y: 278, distance: 111.9
click at [336, 294] on h5 "[PERSON_NAME]" at bounding box center [319, 295] width 100 height 16
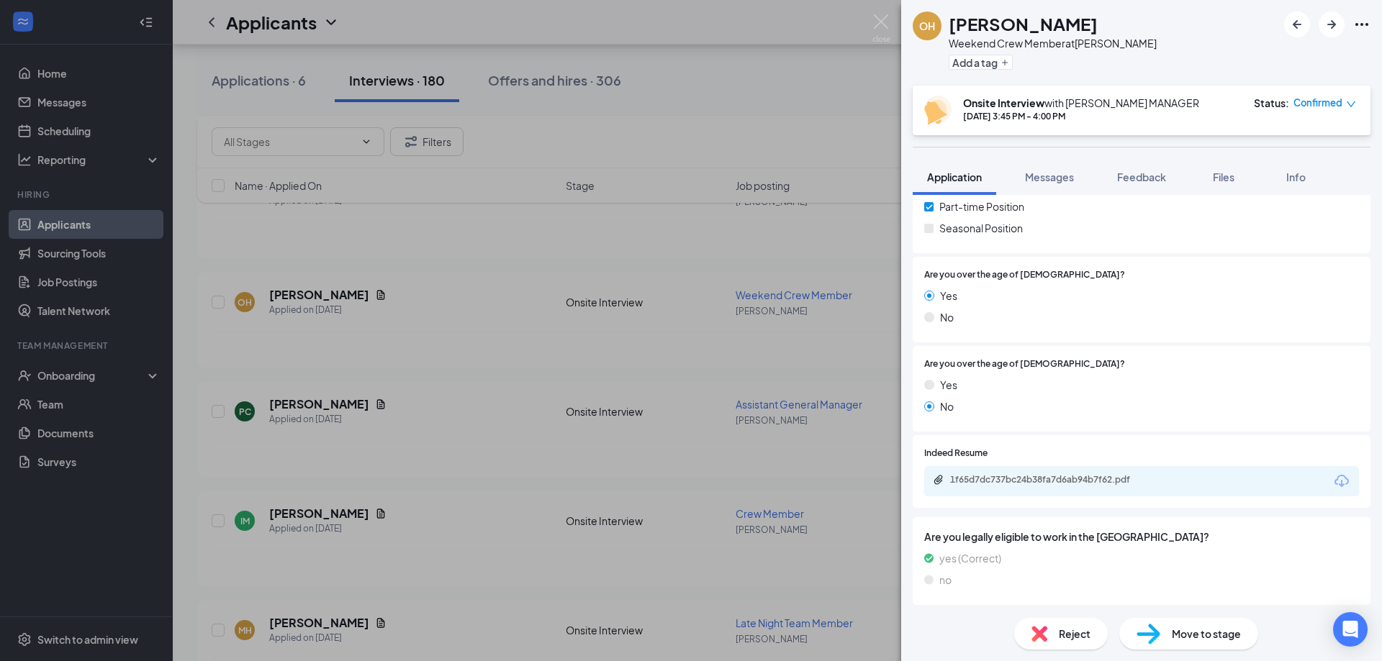
scroll to position [303, 0]
click at [1131, 483] on div "1f65d7dc737bc24b38fa7d6ab94b7f62.pdf" at bounding box center [1050, 478] width 201 height 12
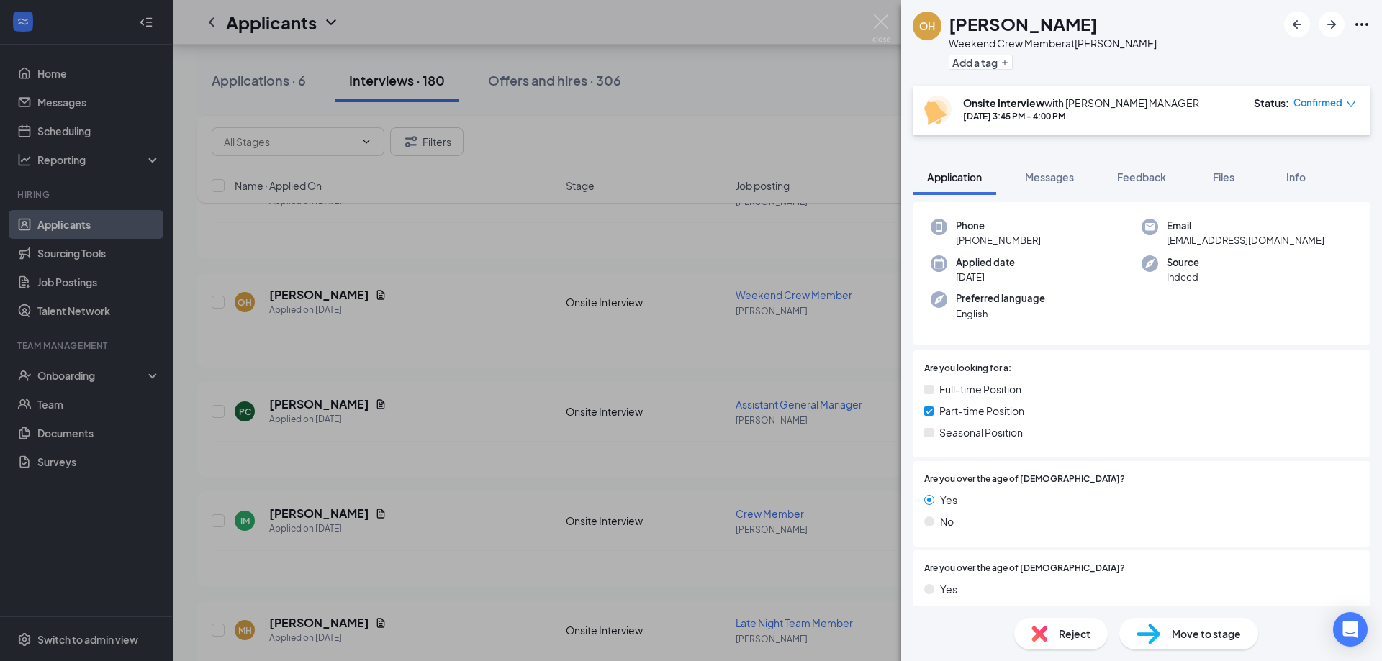
scroll to position [9, 0]
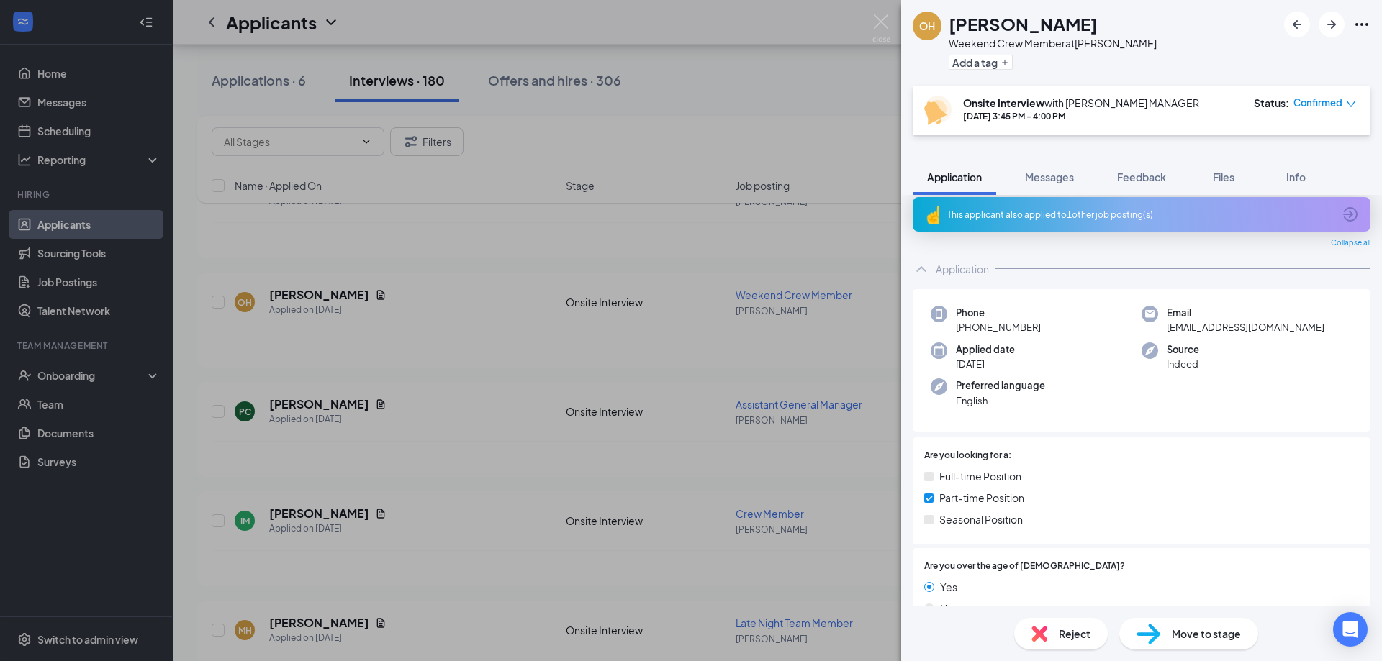
click at [1345, 219] on icon "ArrowCircle" at bounding box center [1349, 214] width 17 height 17
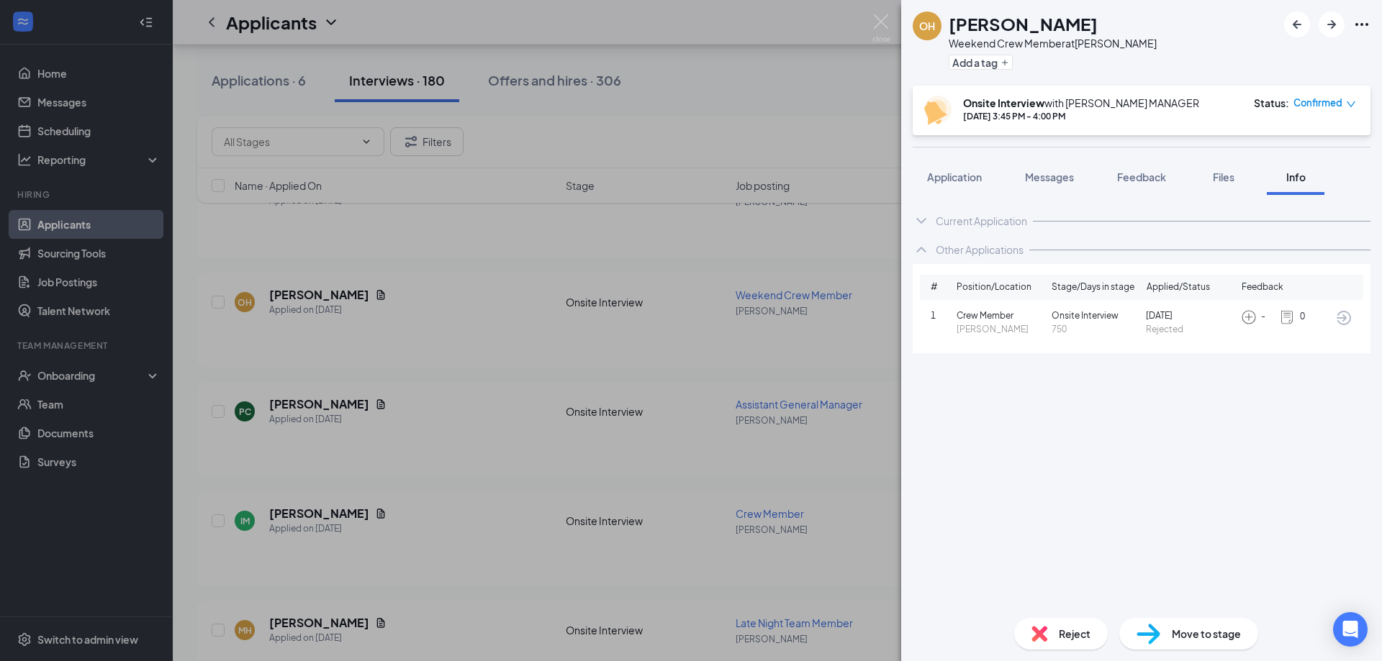
click at [879, 21] on img at bounding box center [881, 28] width 18 height 28
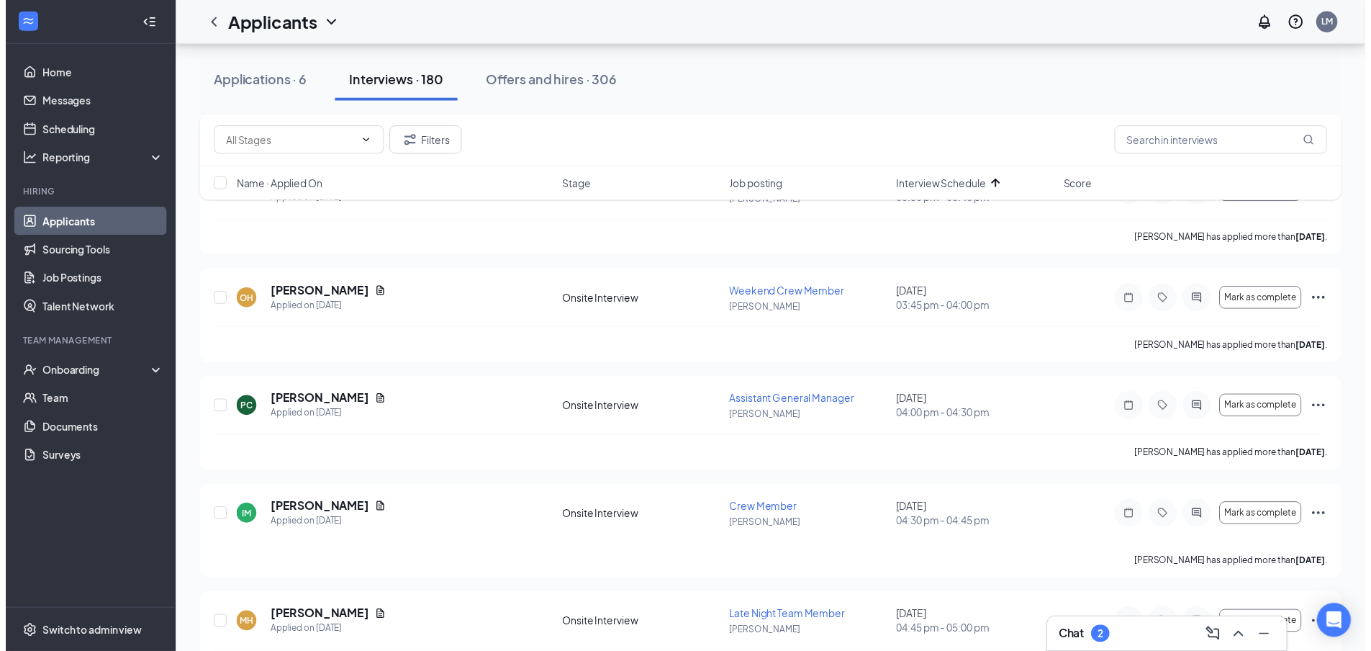
scroll to position [1866, 0]
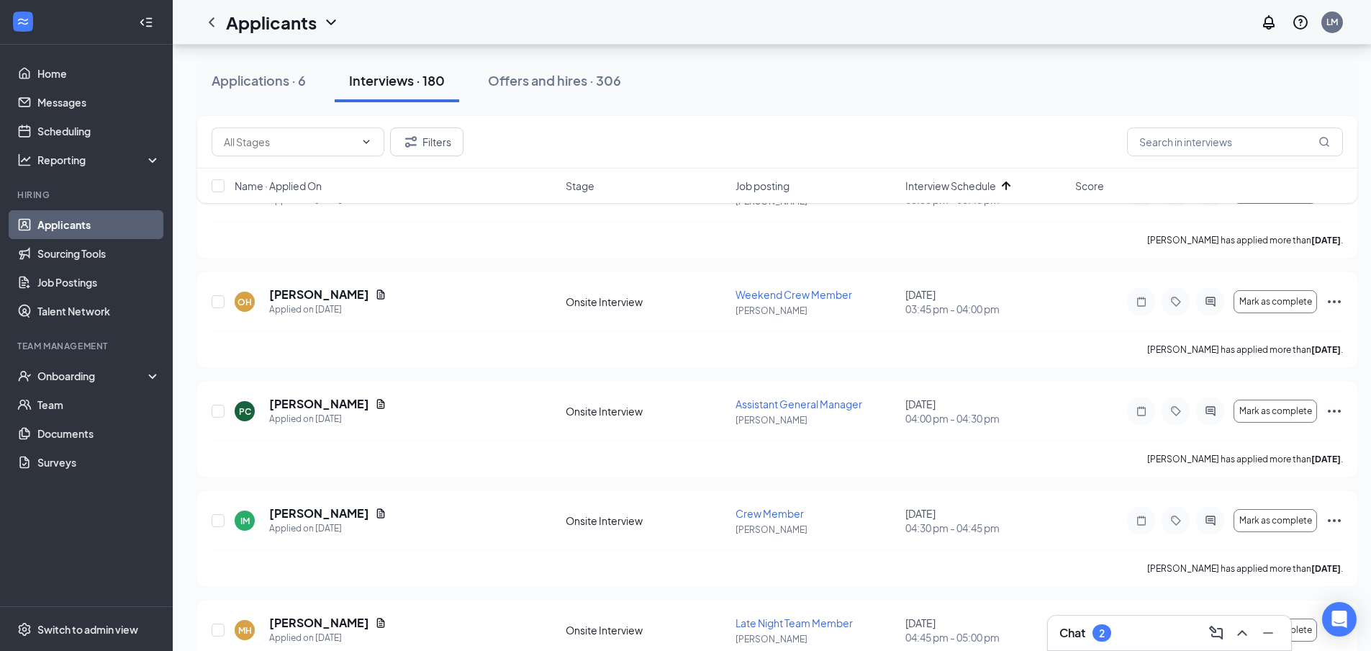
click at [296, 396] on h5 "[PERSON_NAME]" at bounding box center [319, 404] width 100 height 16
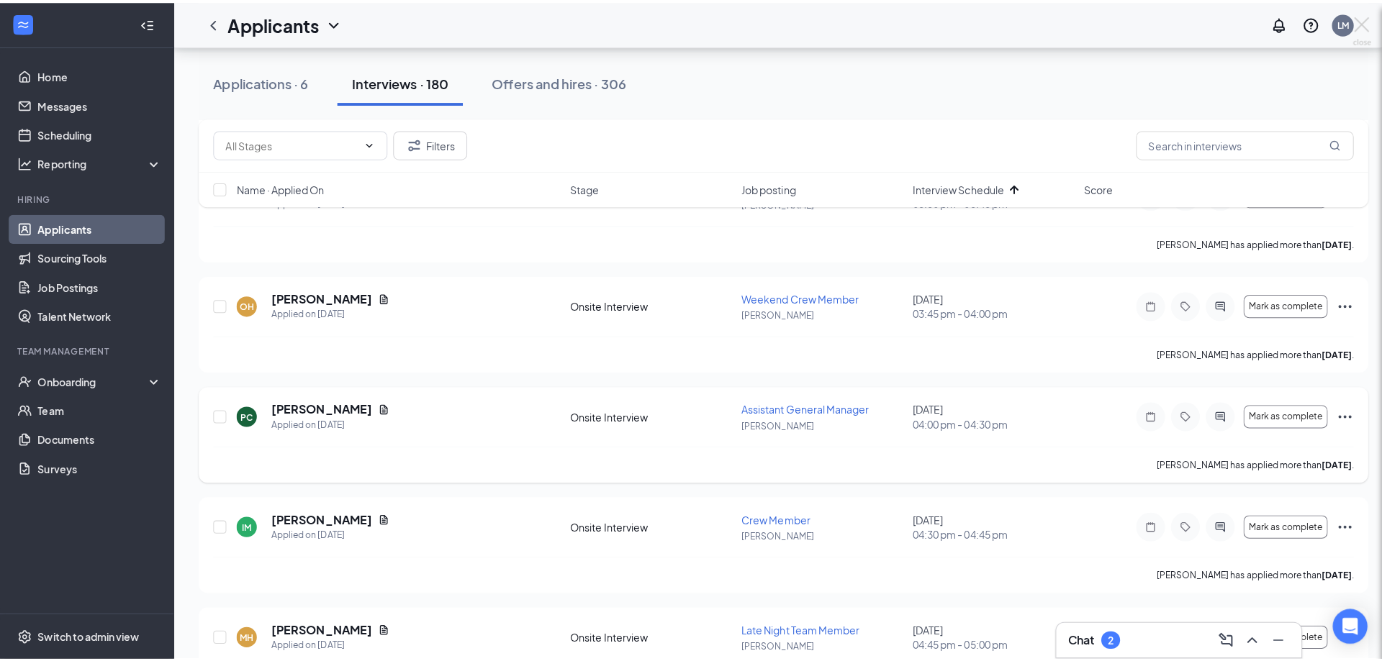
scroll to position [2009, 0]
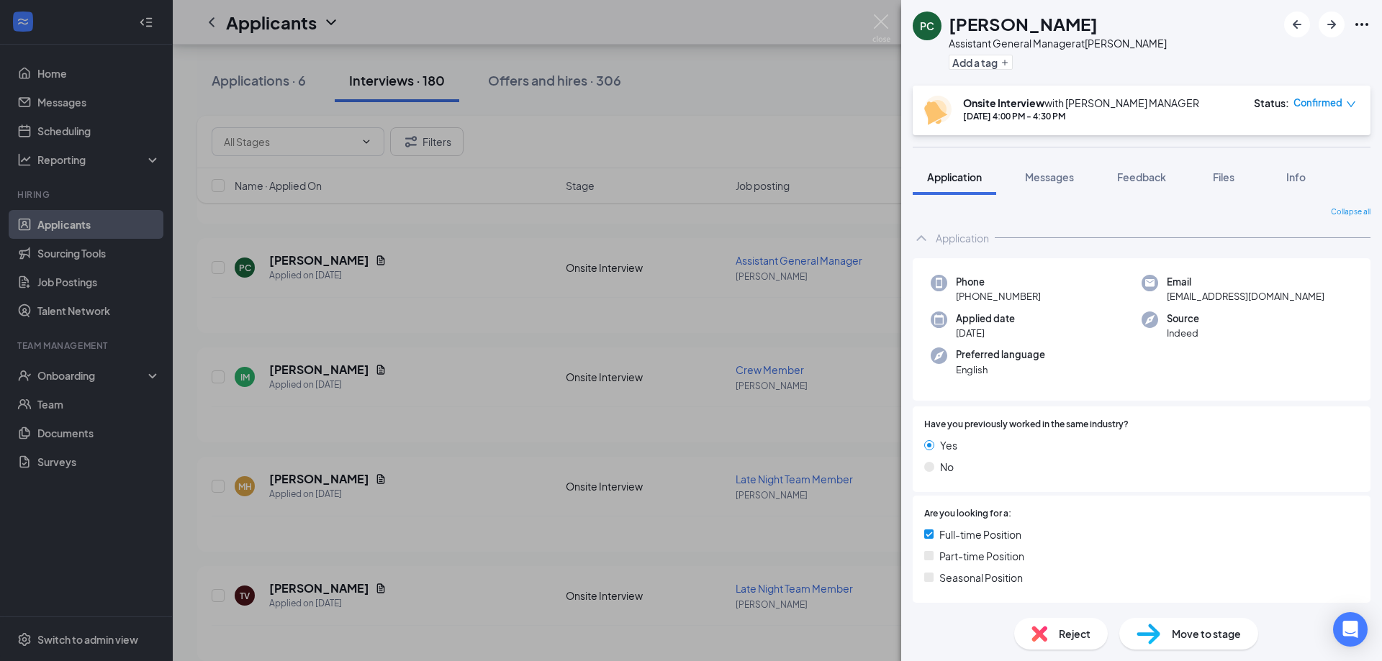
click at [1131, 646] on div "8cfcf32303b0456b99080c091c04c7e6.pdf" at bounding box center [1050, 652] width 201 height 12
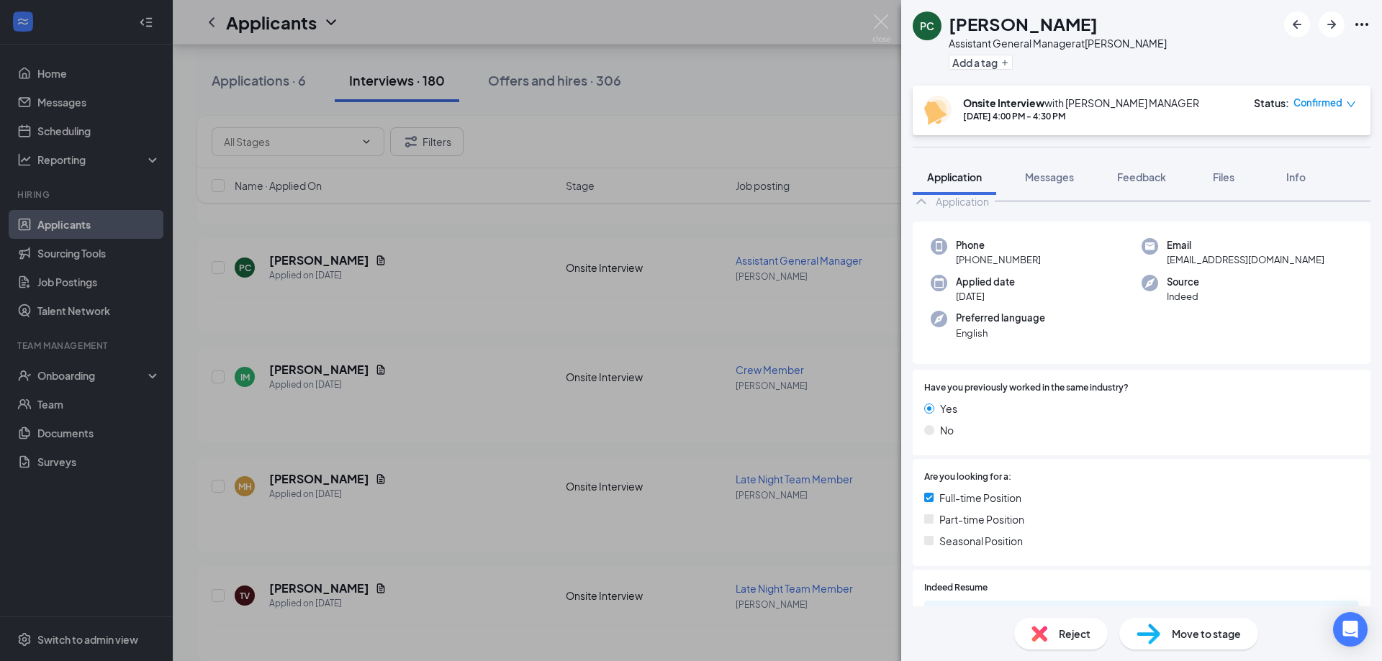
scroll to position [0, 0]
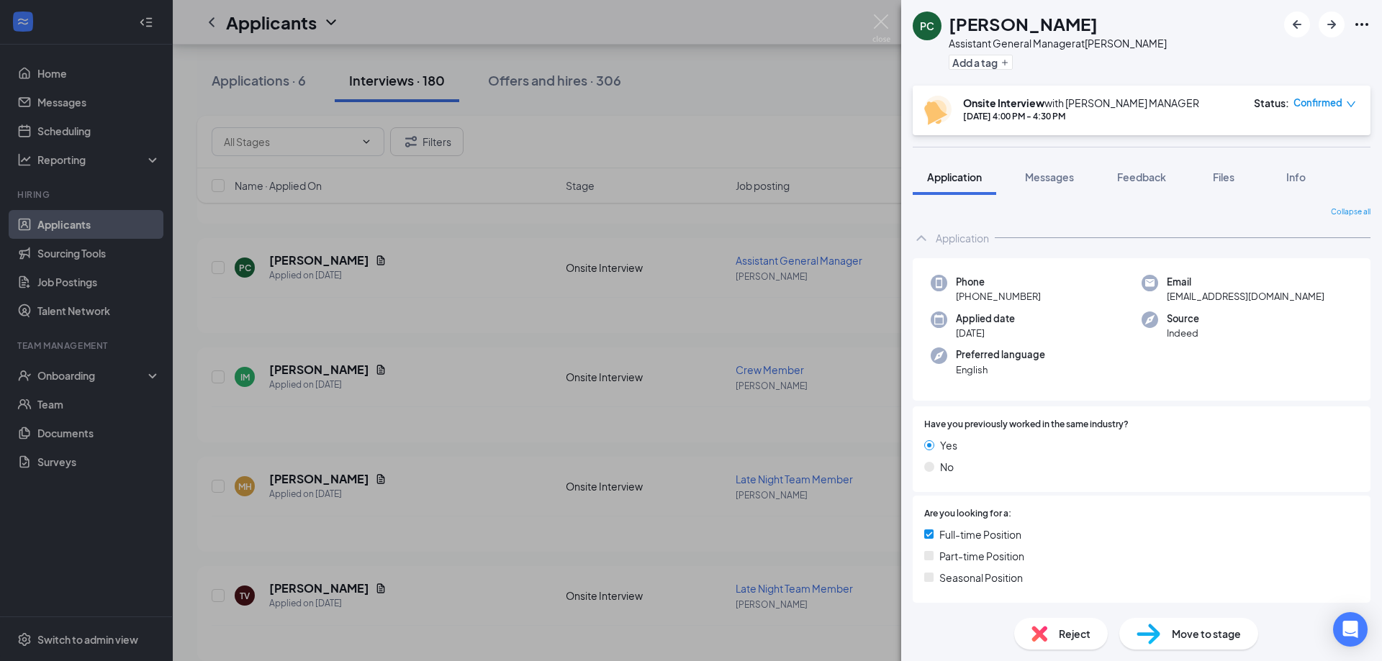
click at [882, 21] on img at bounding box center [881, 28] width 18 height 28
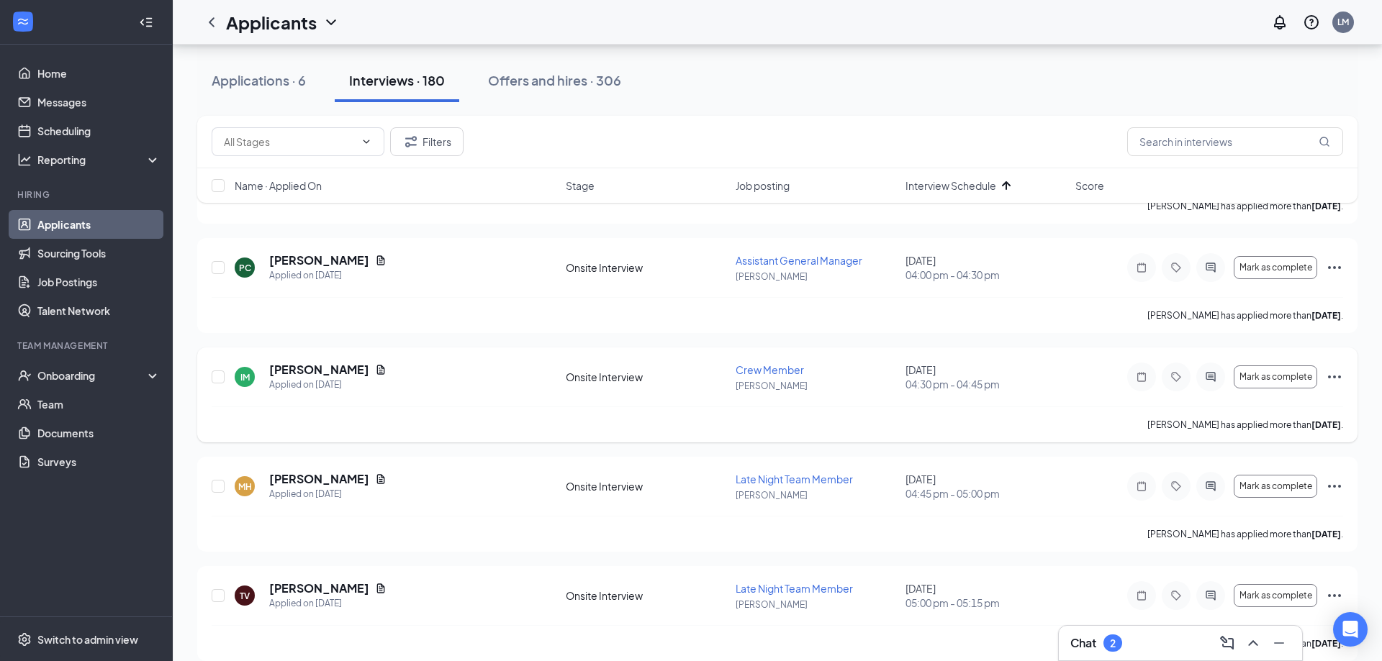
click at [326, 407] on div "[PERSON_NAME] has applied more than [DATE] ." at bounding box center [777, 425] width 1131 height 36
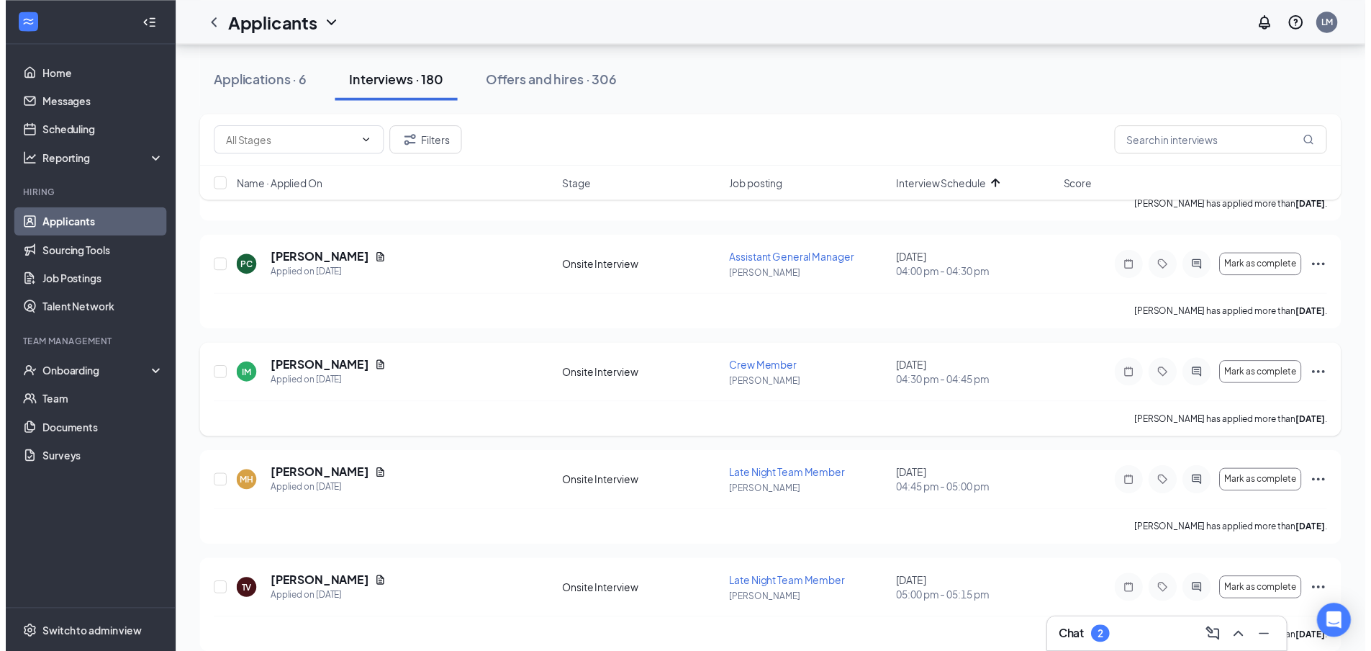
scroll to position [2153, 0]
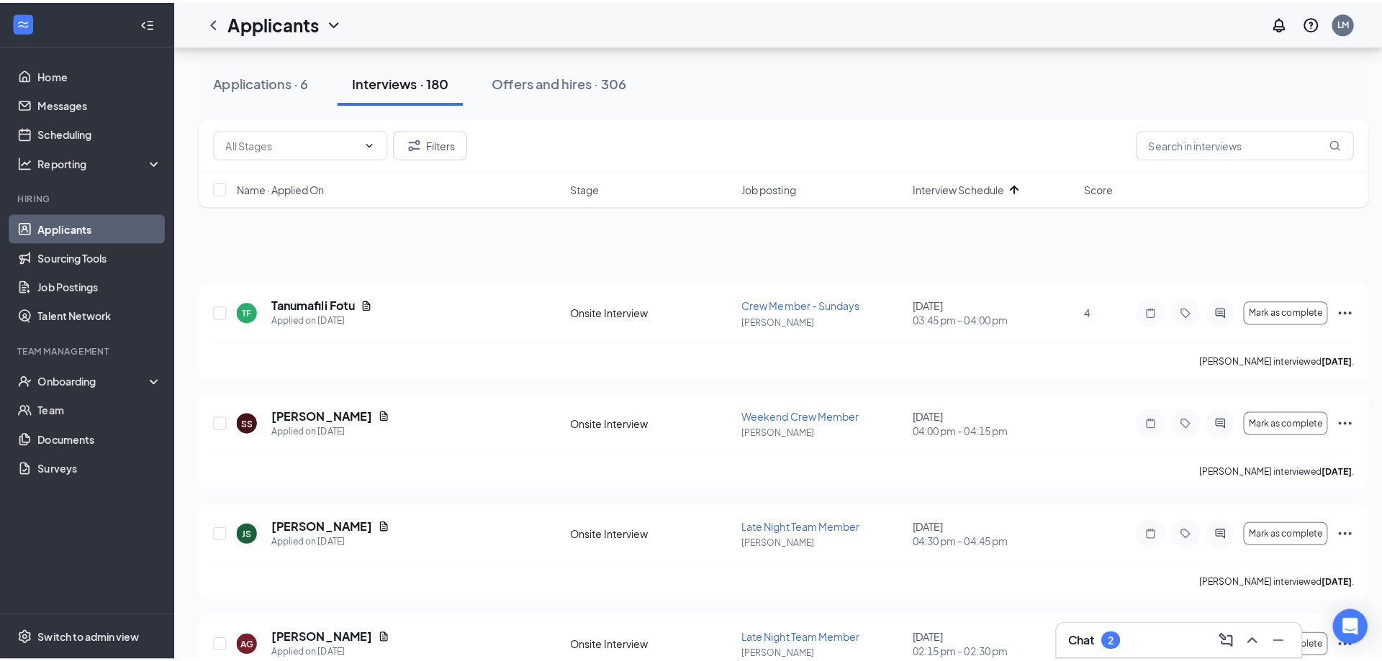
scroll to position [2153, 0]
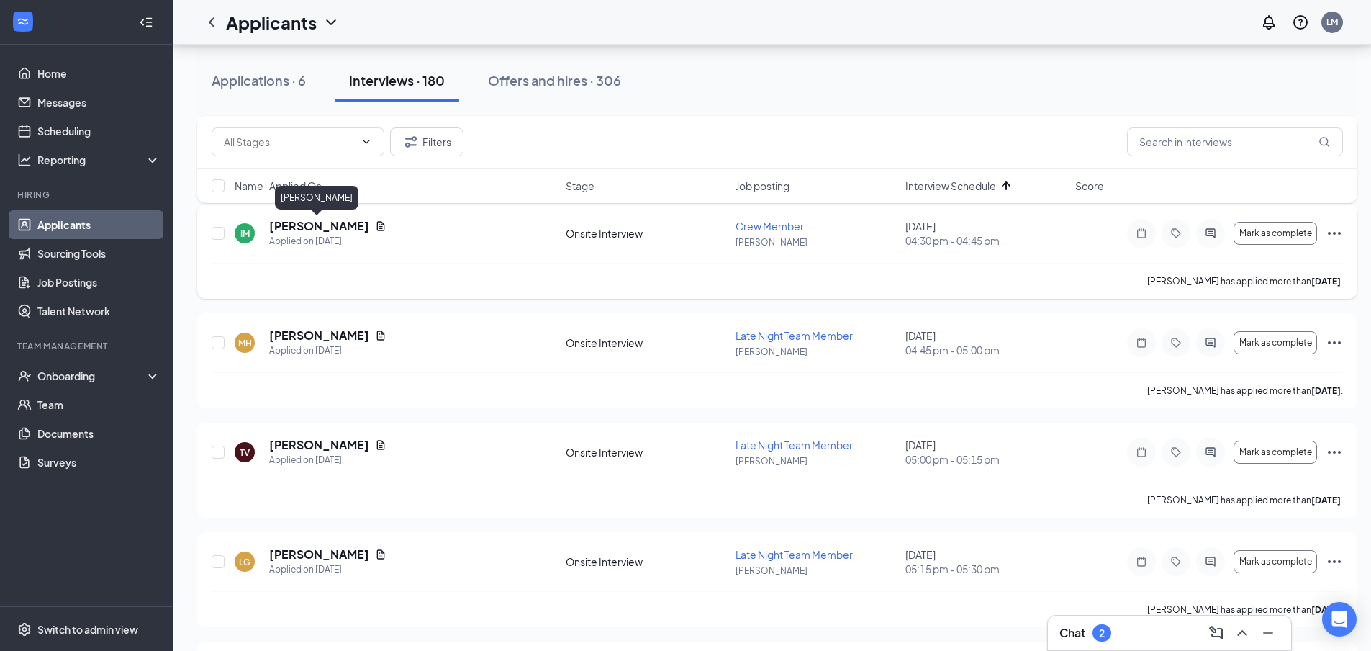
click at [278, 230] on h5 "[PERSON_NAME]" at bounding box center [319, 226] width 100 height 16
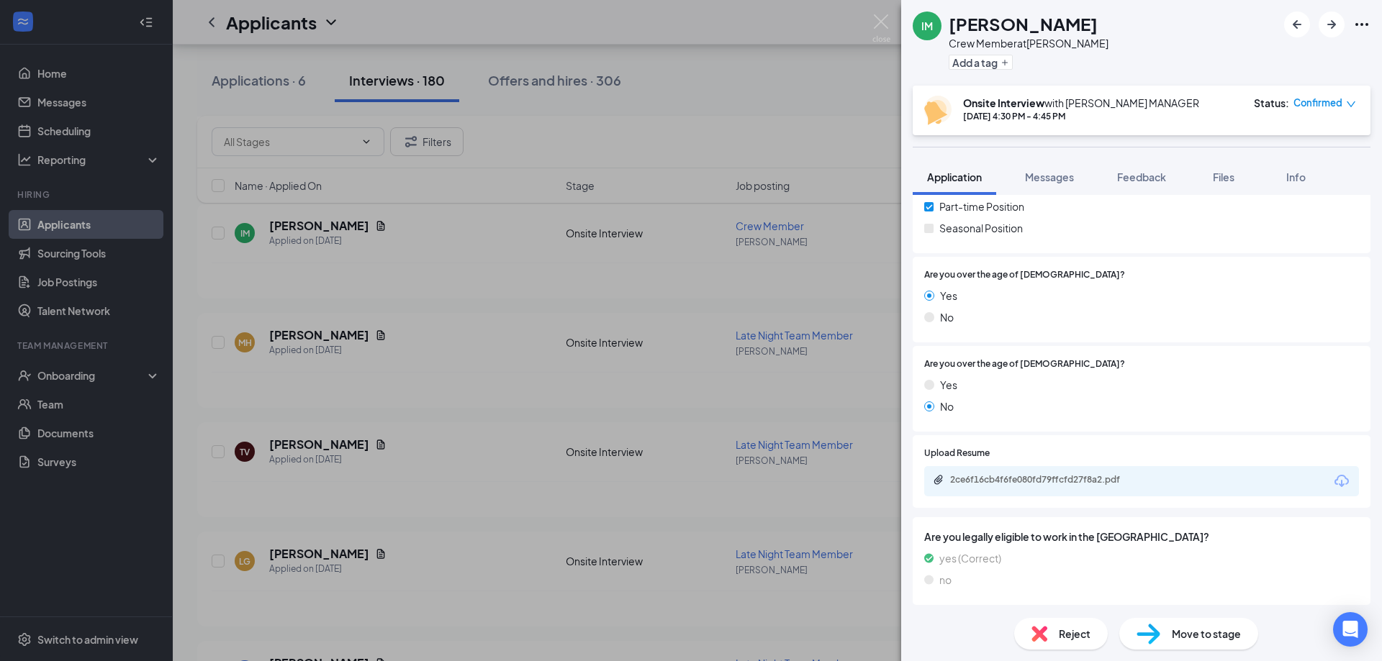
scroll to position [263, 0]
click at [1011, 480] on div "2ce6f16cb4f6fe080fd79ffcfd27f8a2.pdf" at bounding box center [1050, 478] width 201 height 12
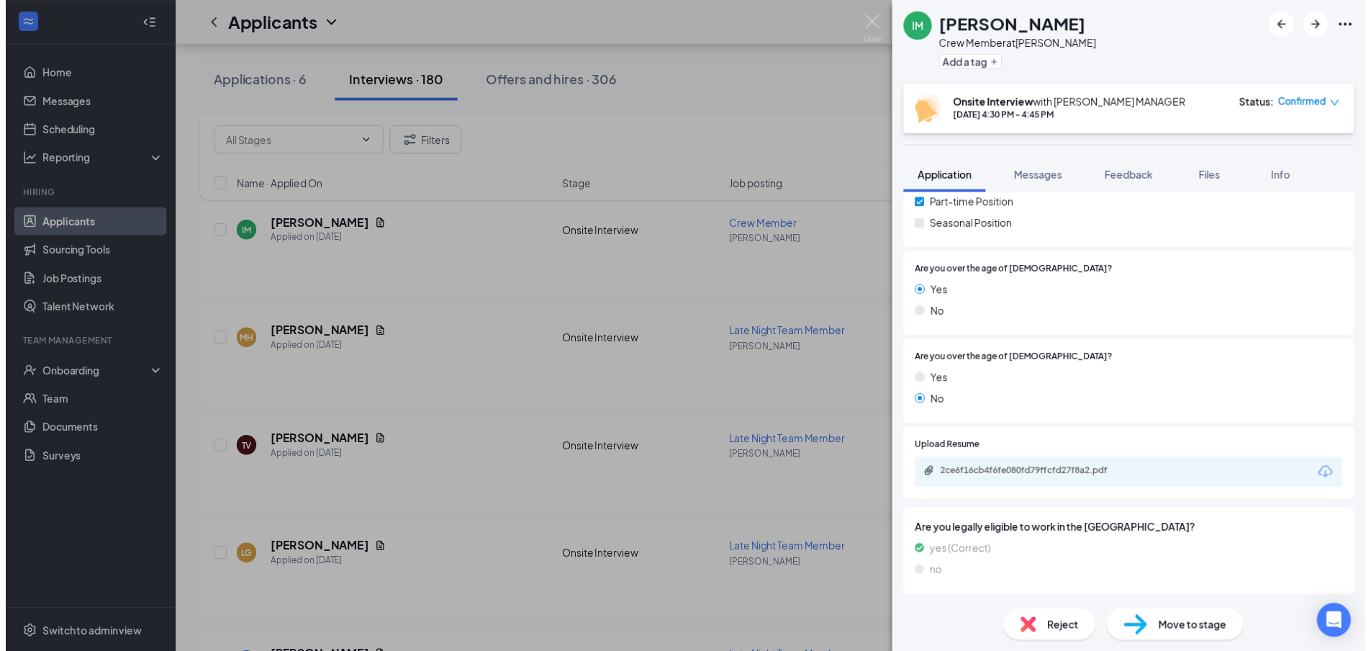
scroll to position [257, 0]
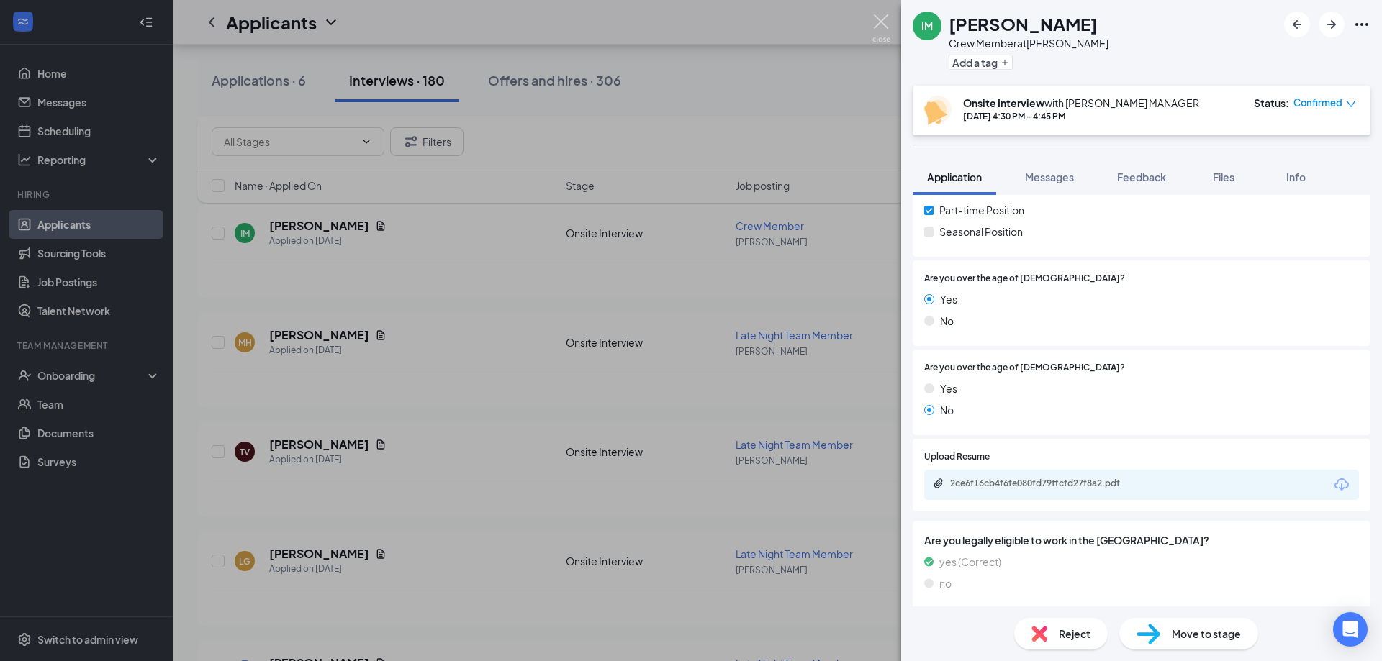
click at [882, 21] on img at bounding box center [881, 28] width 18 height 28
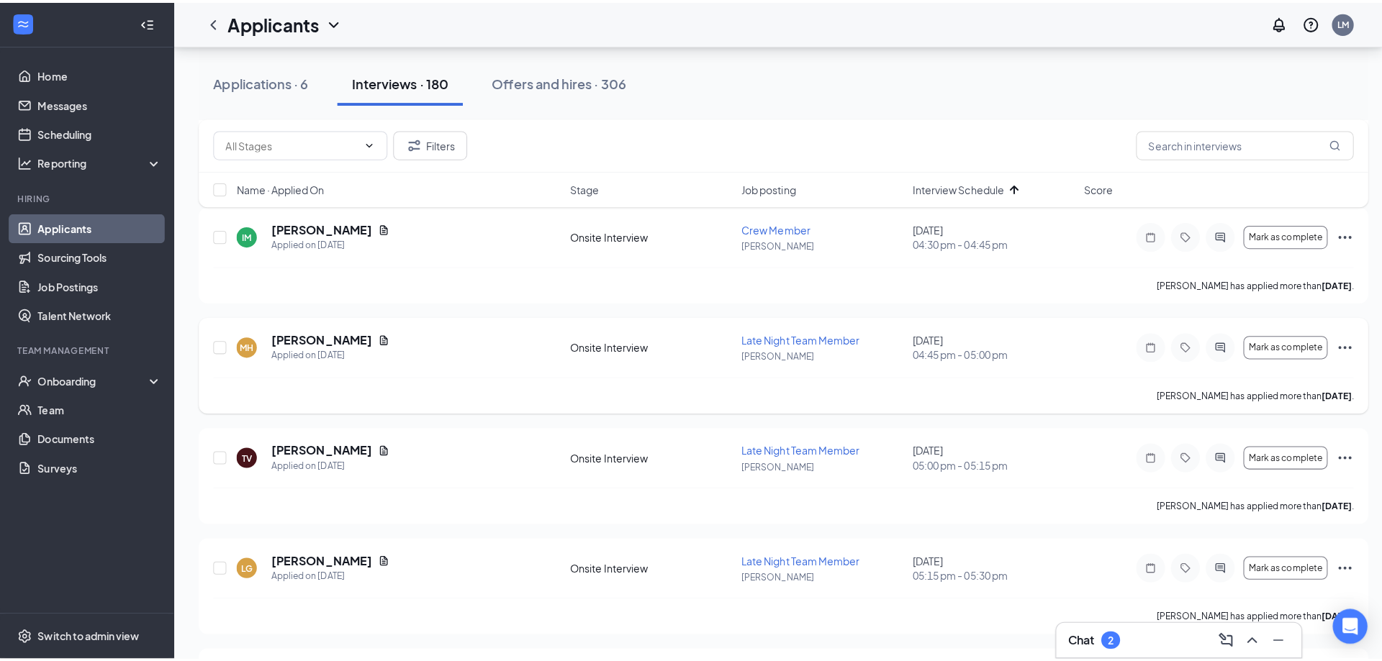
scroll to position [2225, 0]
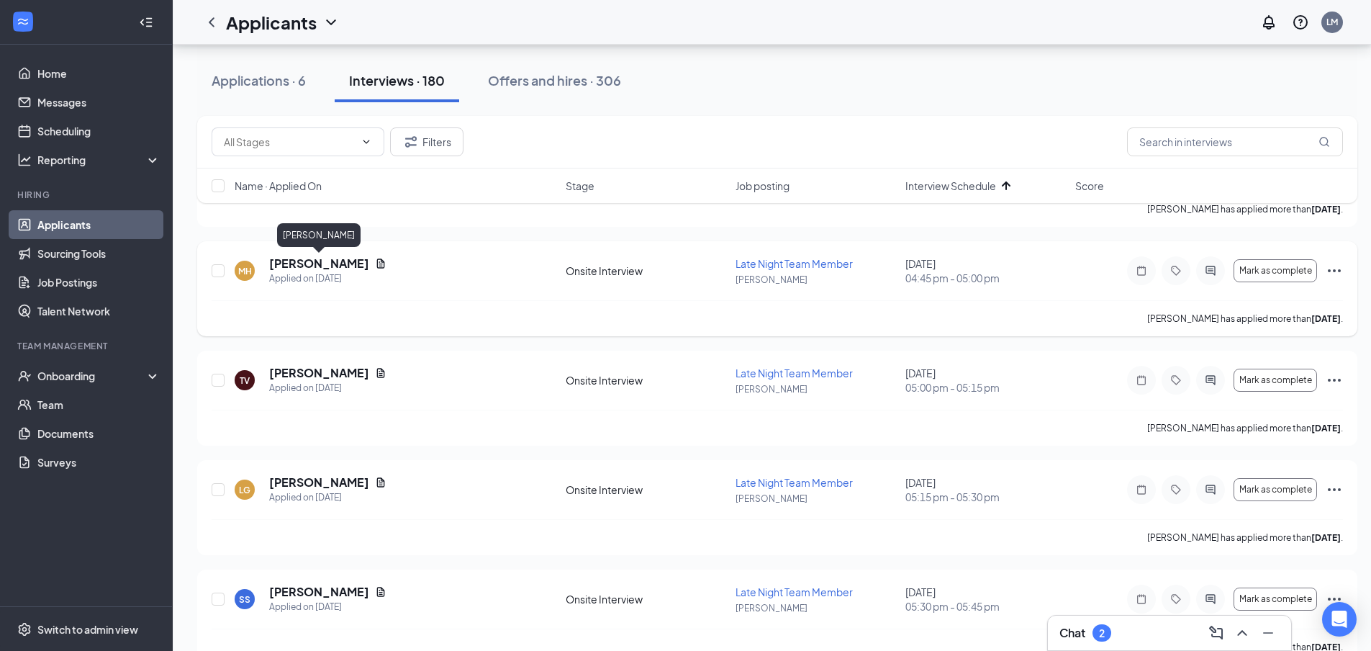
click at [325, 261] on h5 "[PERSON_NAME]" at bounding box center [319, 263] width 100 height 16
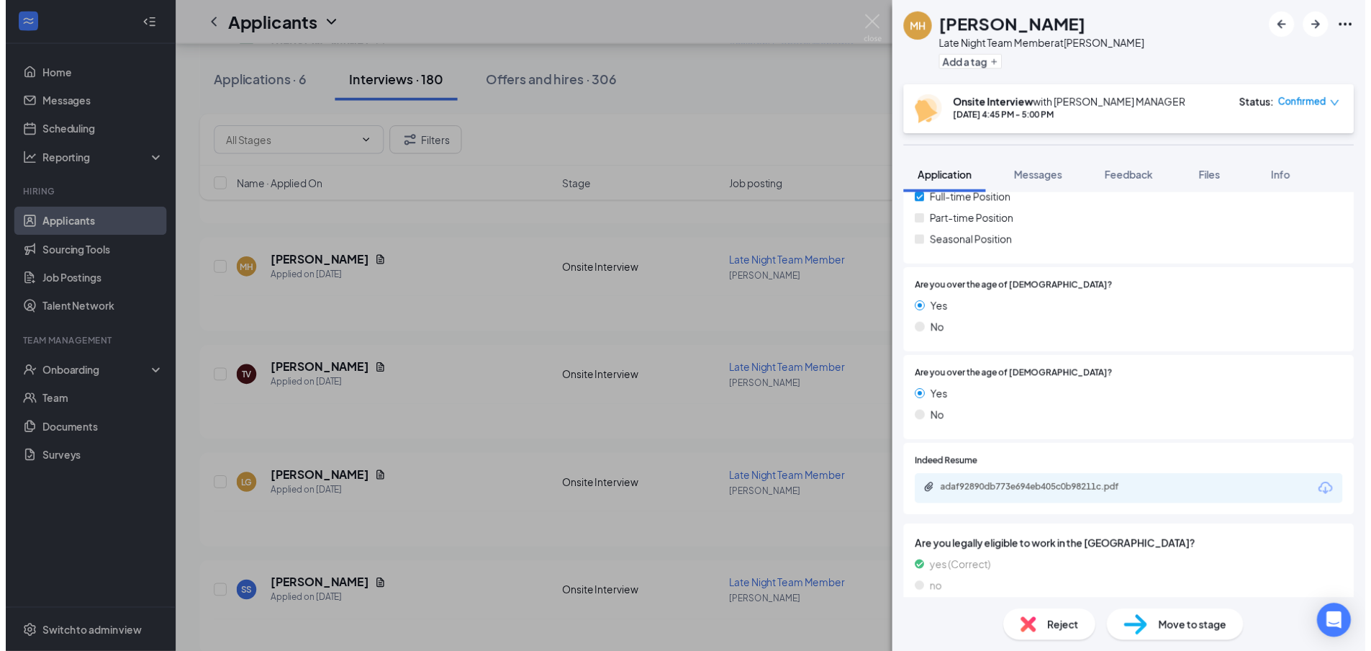
scroll to position [263, 0]
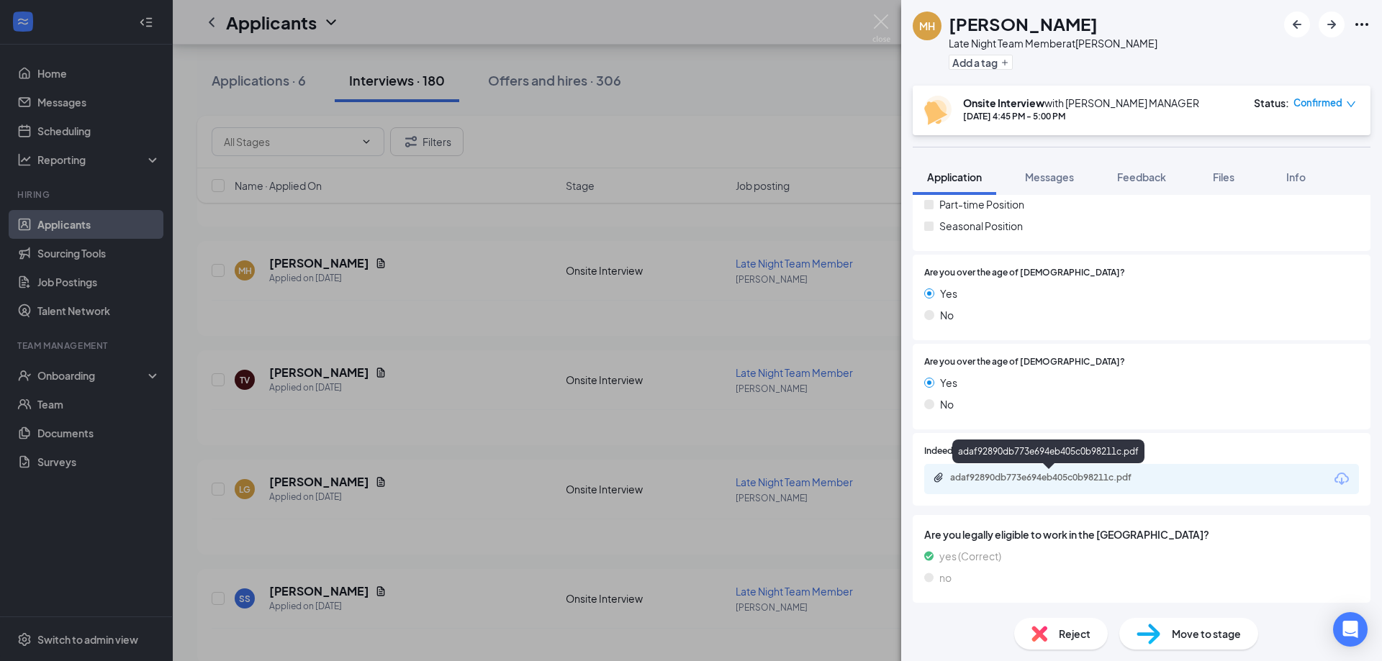
click at [1077, 476] on div "adaf92890db773e694eb405c0b98211c.pdf" at bounding box center [1050, 478] width 201 height 12
click at [880, 22] on img at bounding box center [881, 28] width 18 height 28
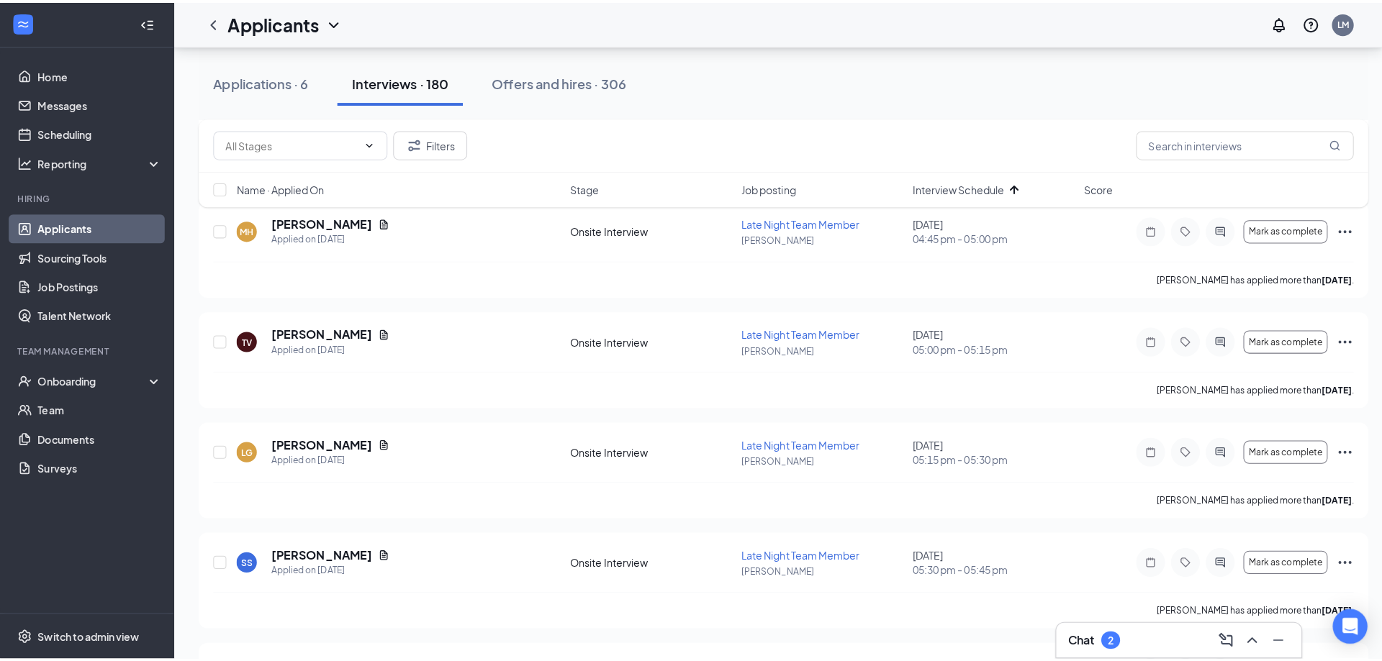
scroll to position [2369, 0]
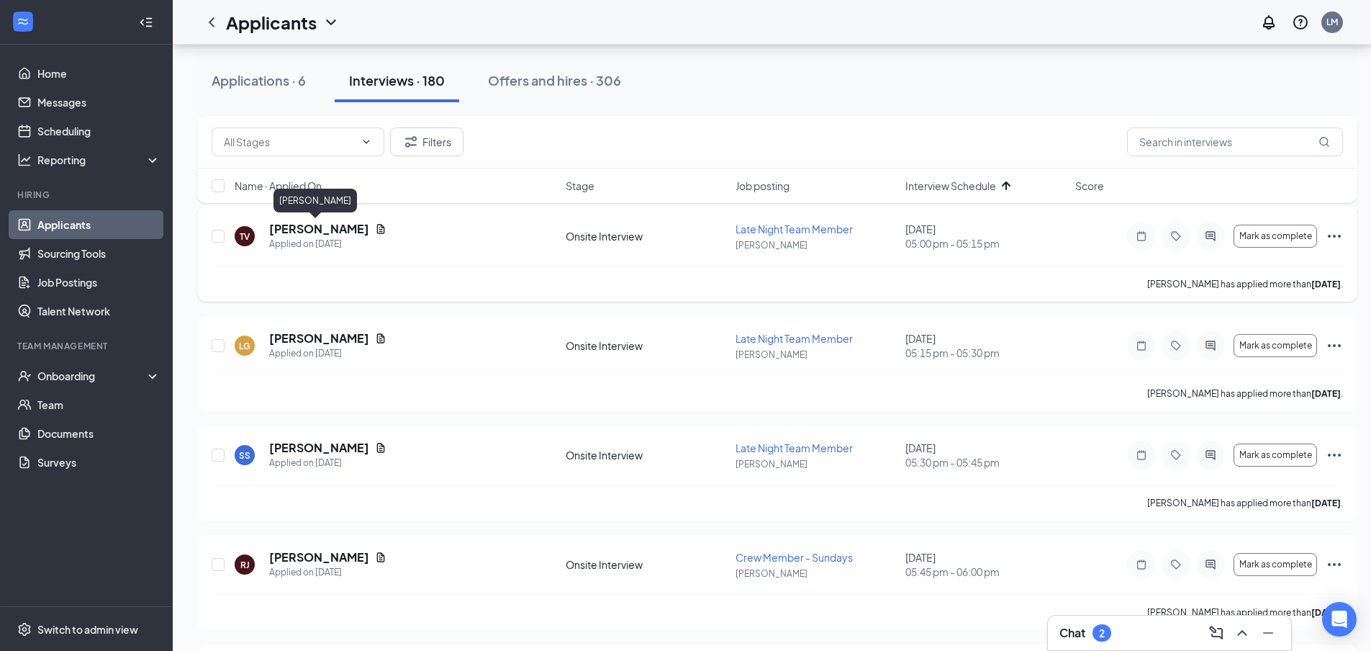
drag, startPoint x: 319, startPoint y: 234, endPoint x: 306, endPoint y: 235, distance: 13.0
click at [317, 234] on h5 "[PERSON_NAME]" at bounding box center [319, 229] width 100 height 16
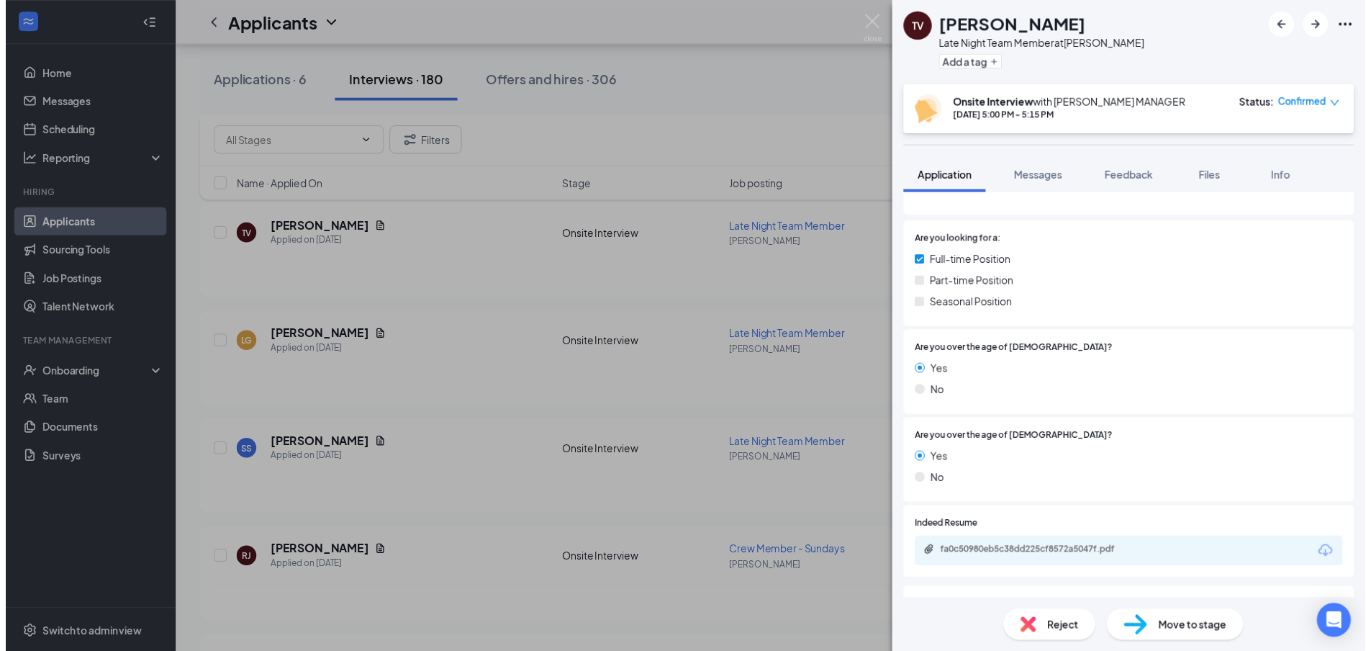
scroll to position [263, 0]
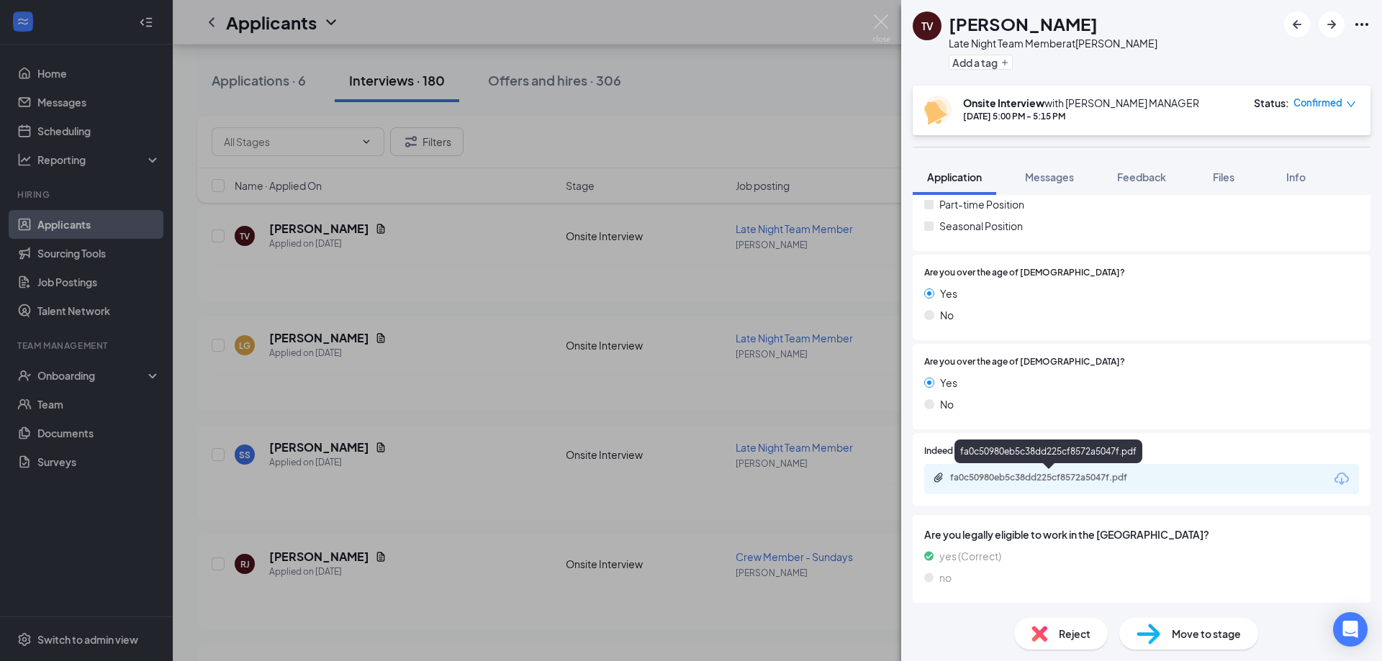
click at [1072, 478] on div "fa0c50980eb5c38dd225cf8572a5047f.pdf" at bounding box center [1050, 478] width 201 height 12
click at [890, 19] on div "TV Tayli Vollmer Late Night Team Member at Logan Add a tag Onsite Interview wit…" at bounding box center [691, 330] width 1382 height 661
click at [882, 20] on img at bounding box center [881, 28] width 18 height 28
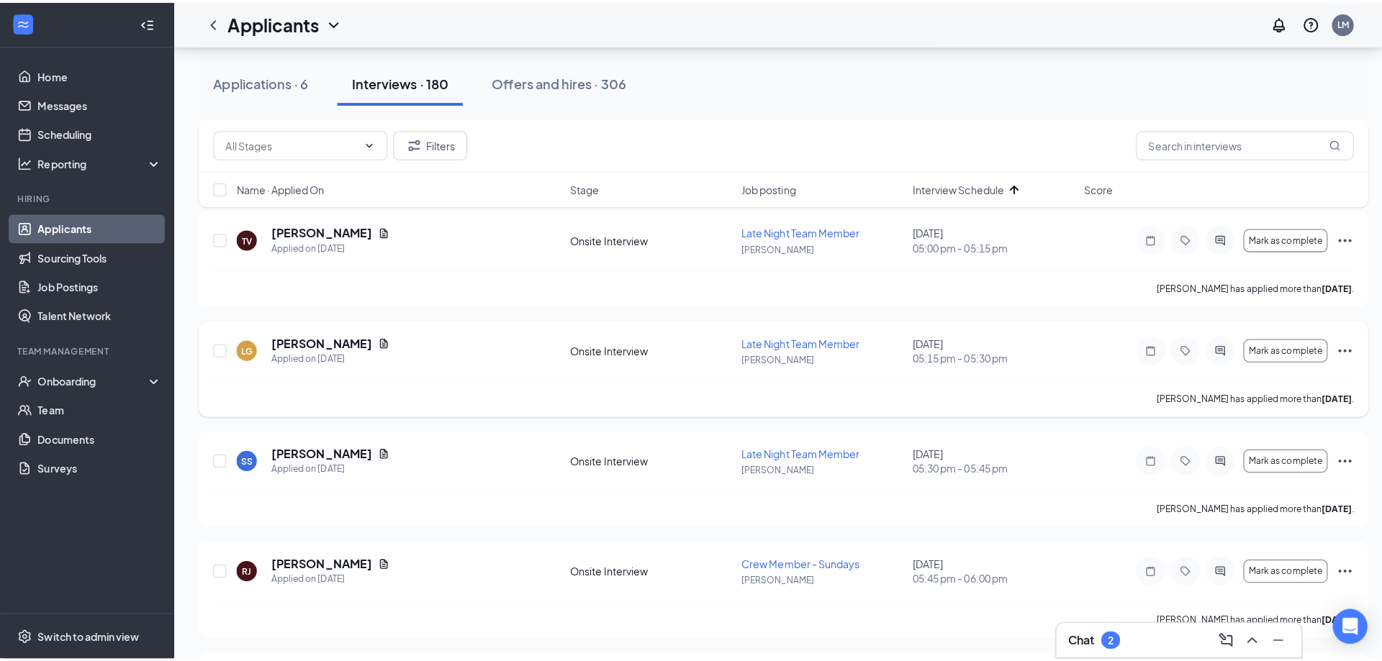
scroll to position [2441, 0]
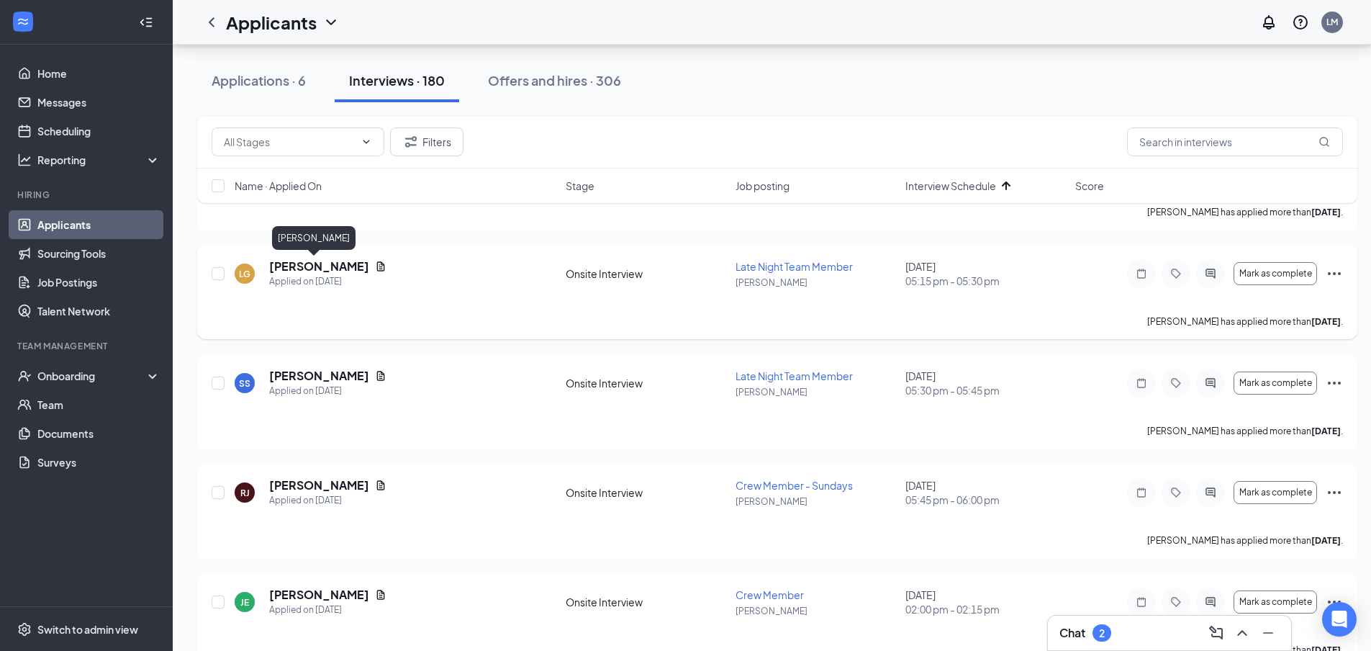
click at [307, 266] on h5 "[PERSON_NAME]" at bounding box center [319, 266] width 100 height 16
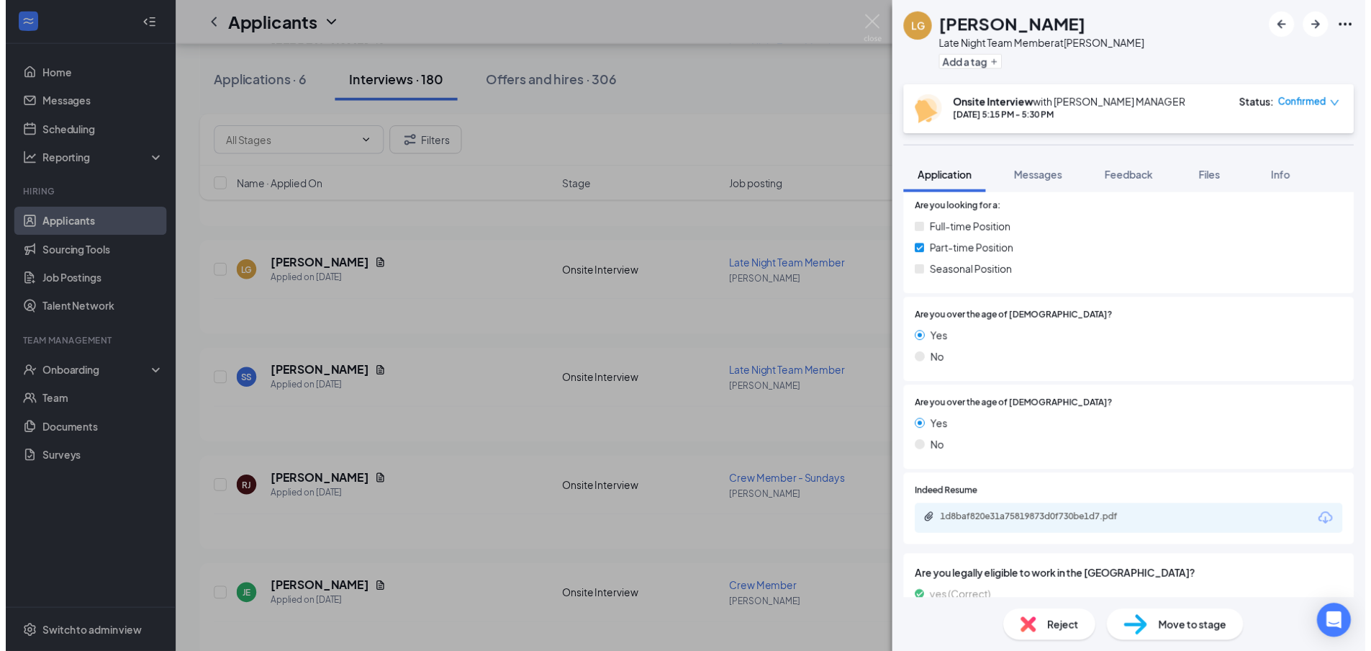
scroll to position [263, 0]
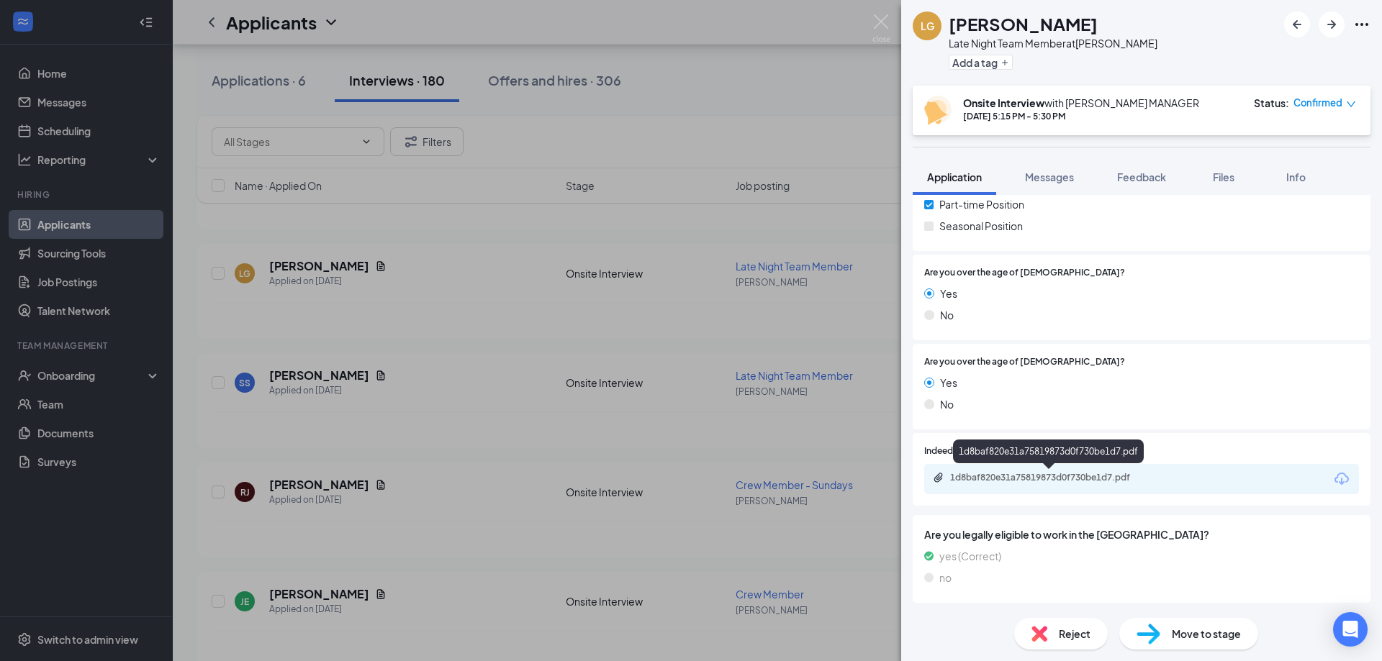
click at [1064, 478] on div "1d8baf820e31a75819873d0f730be1d7.pdf" at bounding box center [1050, 478] width 201 height 12
click at [880, 25] on img at bounding box center [881, 28] width 18 height 28
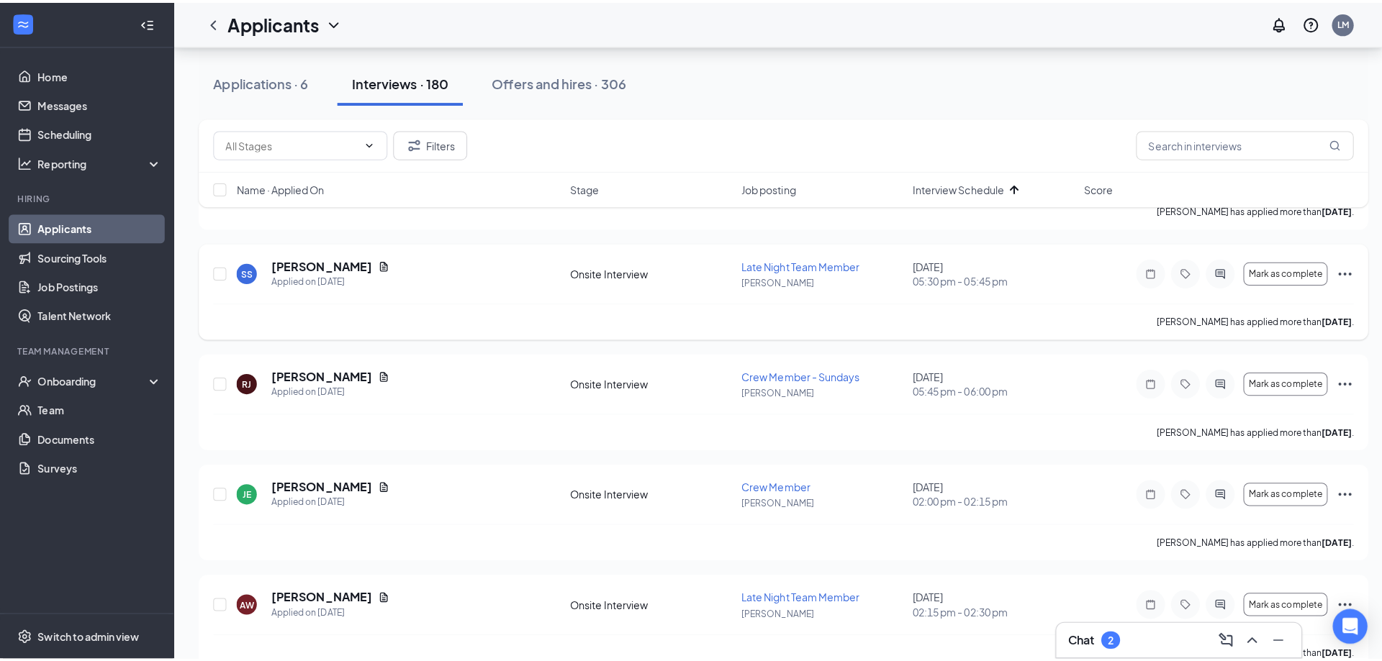
scroll to position [2585, 0]
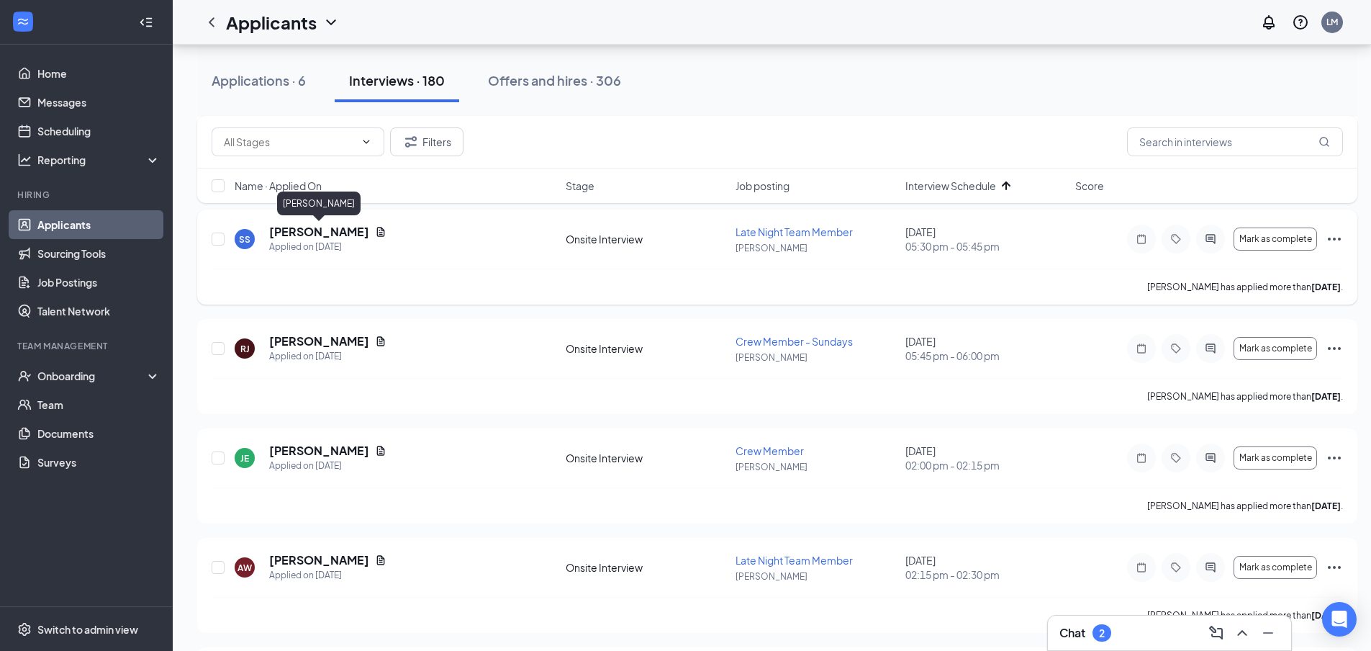
click at [330, 230] on h5 "[PERSON_NAME]" at bounding box center [319, 232] width 100 height 16
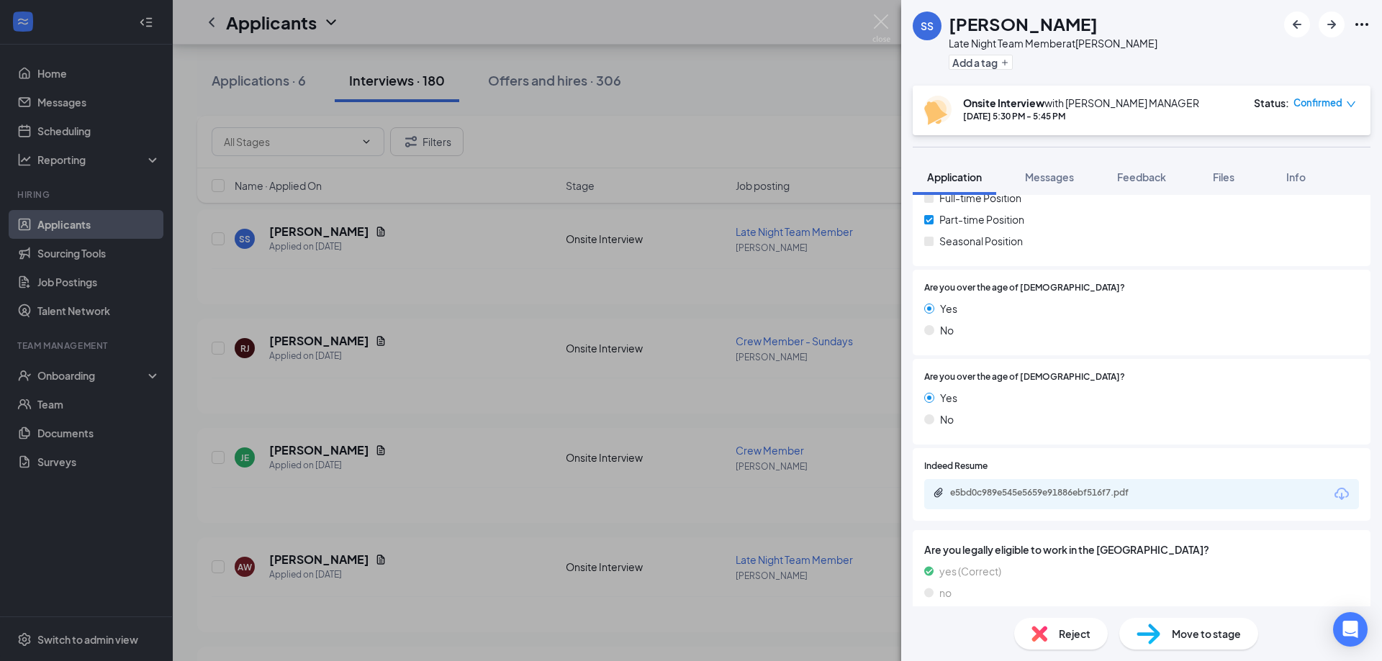
scroll to position [256, 0]
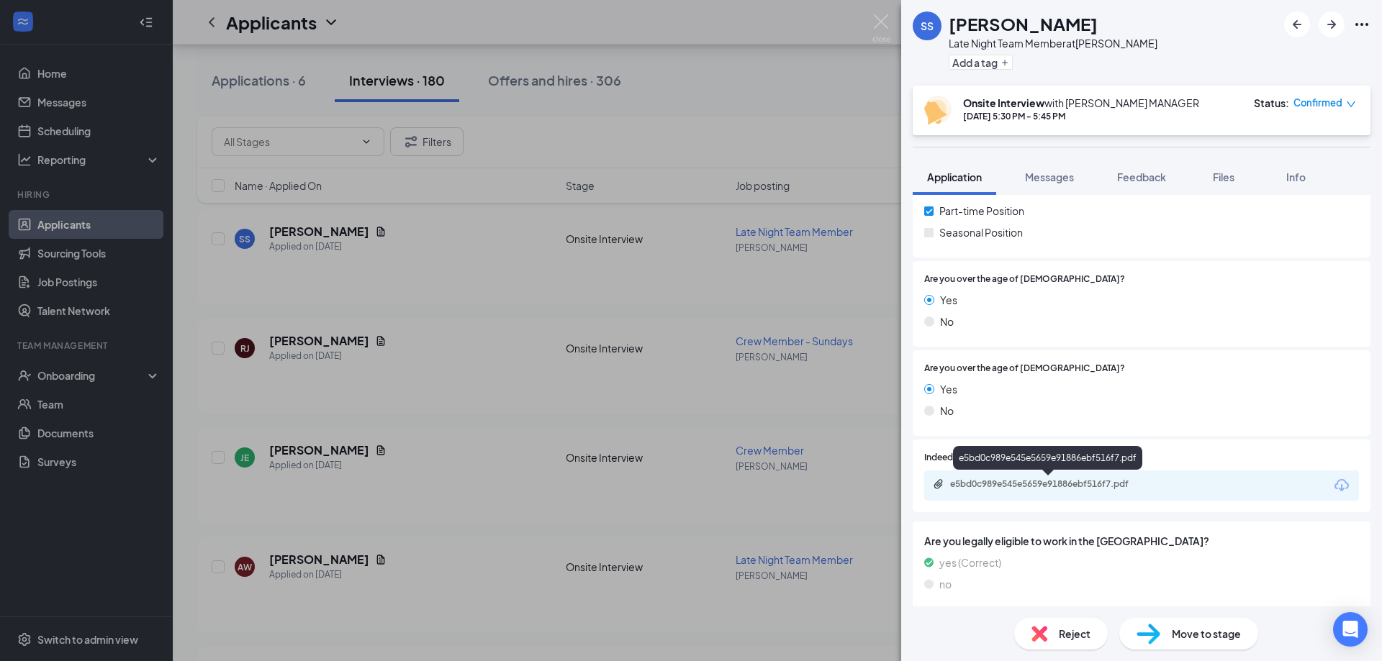
click at [1044, 476] on div "e5bd0c989e545e5659e91886ebf516f7.pdf" at bounding box center [1141, 486] width 435 height 30
click at [1031, 479] on div "e5bd0c989e545e5659e91886ebf516f7.pdf" at bounding box center [1141, 486] width 435 height 30
click at [1031, 479] on div "e5bd0c989e545e5659e91886ebf516f7.pdf" at bounding box center [1050, 485] width 201 height 12
click at [882, 22] on img at bounding box center [881, 28] width 18 height 28
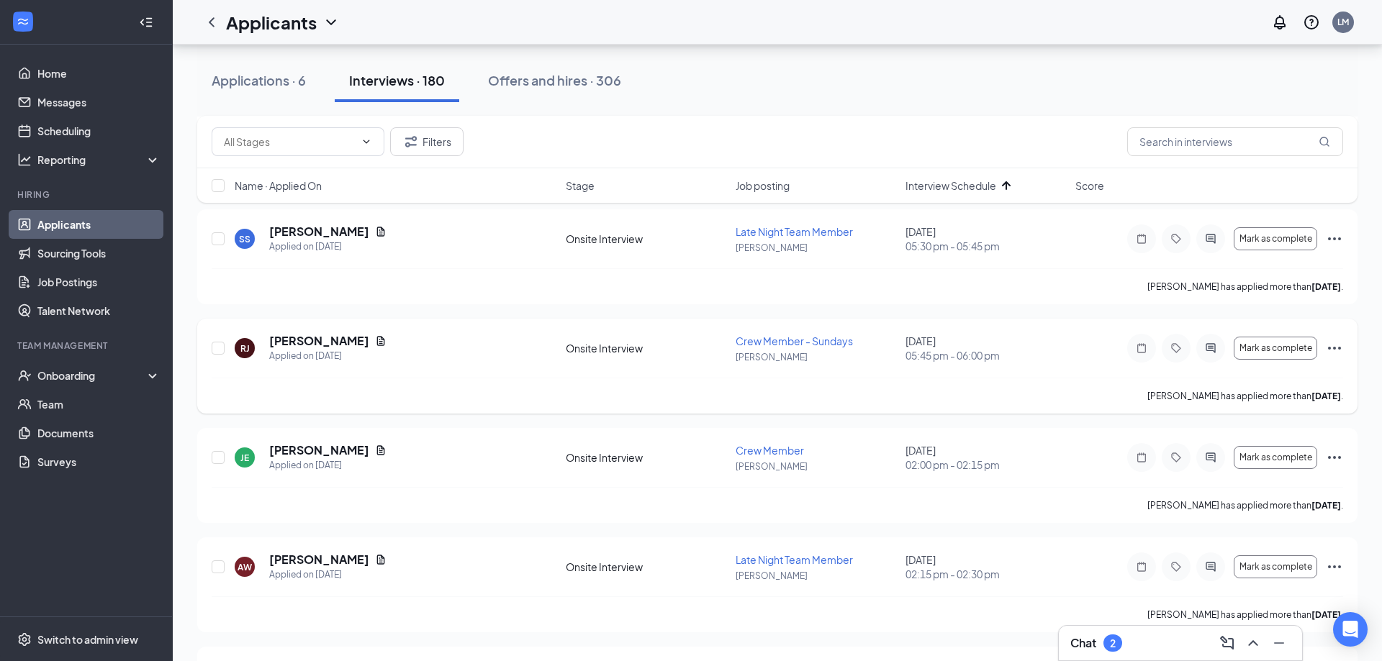
click at [294, 342] on h5 "[PERSON_NAME]" at bounding box center [319, 341] width 100 height 16
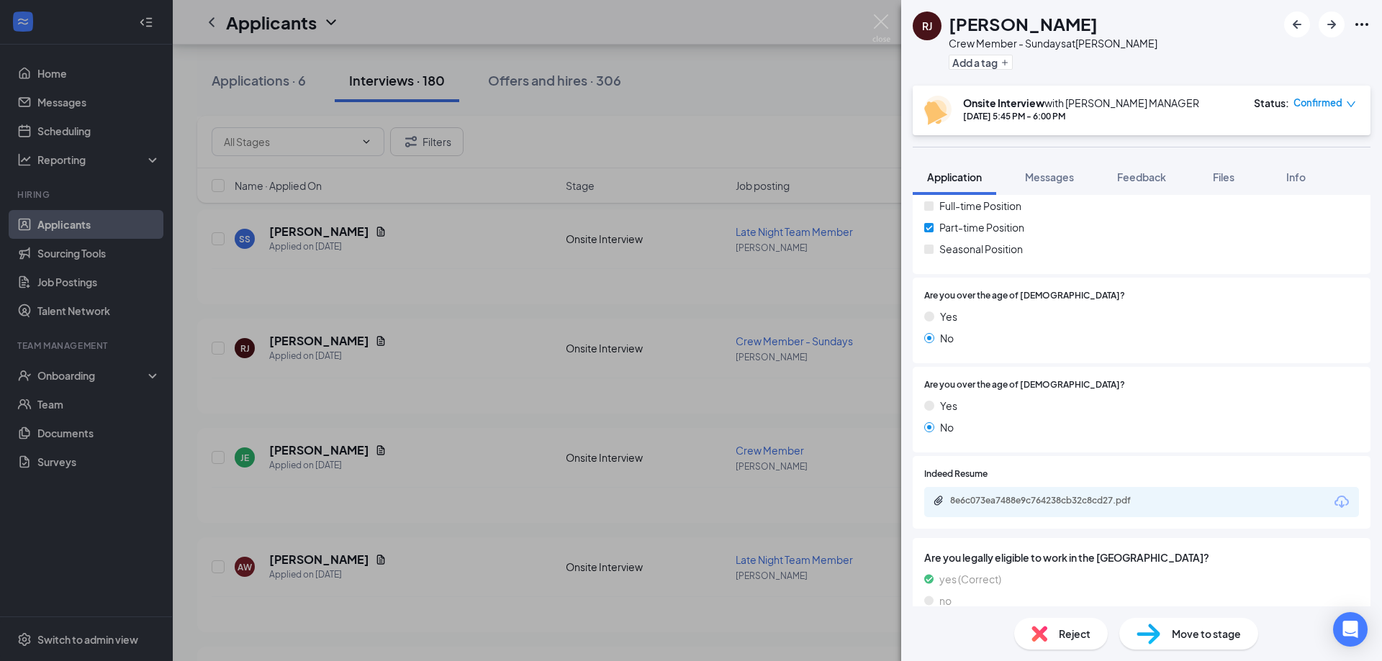
scroll to position [263, 0]
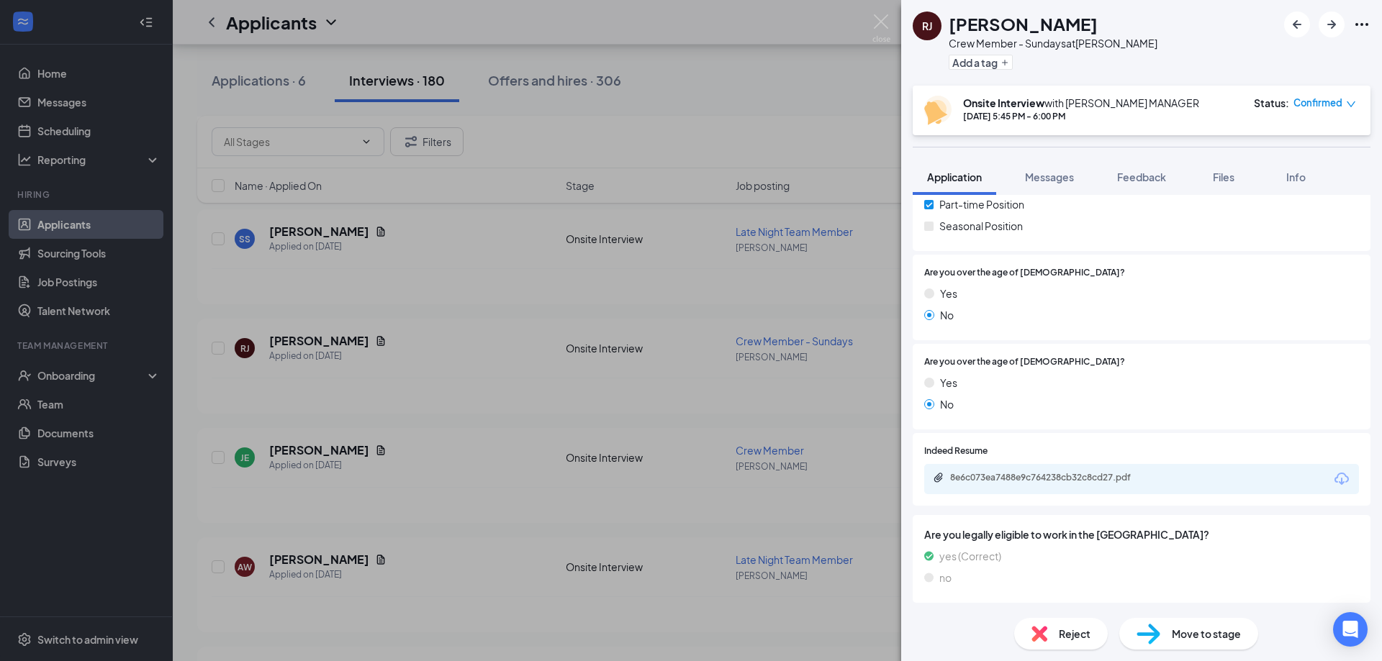
click at [1077, 468] on div "8e6c073ea7488e9c764238cb32c8cd27.pdf" at bounding box center [1141, 479] width 435 height 30
click at [1067, 473] on div "8e6c073ea7488e9c764238cb32c8cd27.pdf" at bounding box center [1050, 478] width 201 height 12
